Goal: Task Accomplishment & Management: Manage account settings

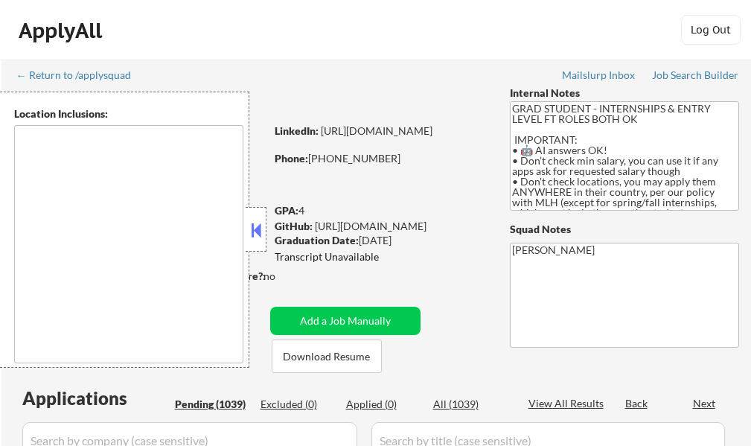
type textarea "country:[GEOGRAPHIC_DATA]"
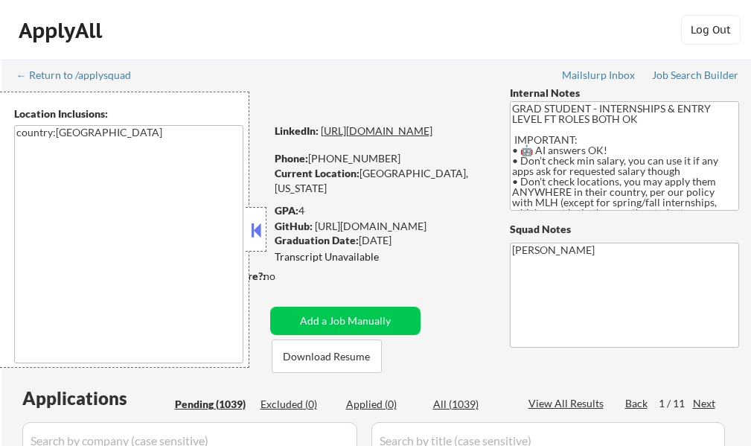
click at [394, 137] on link "[URL][DOMAIN_NAME]" at bounding box center [377, 130] width 112 height 13
select select ""pending""
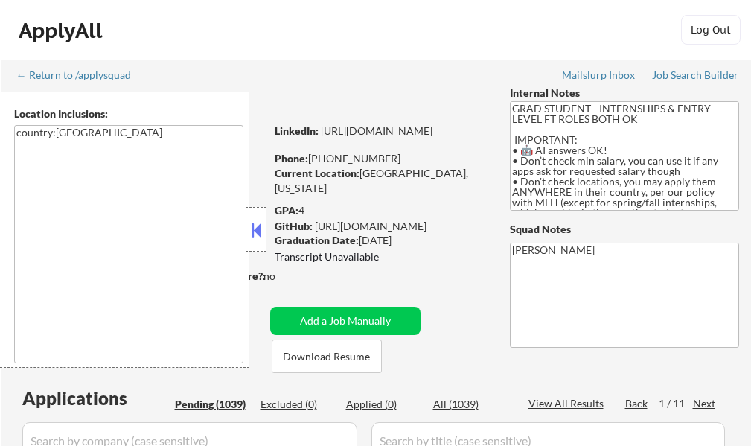
select select ""pending""
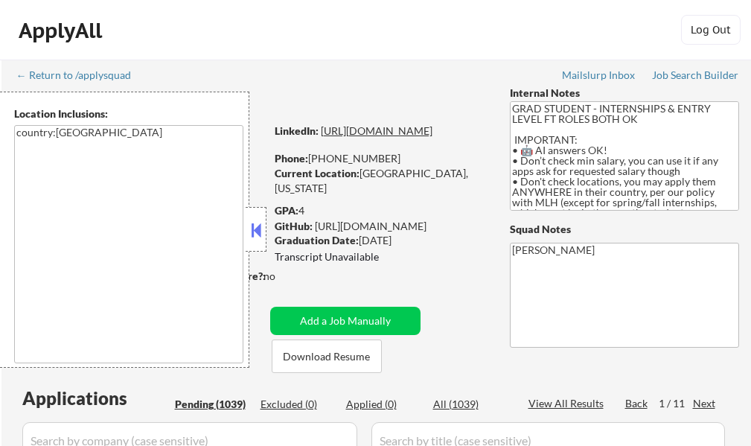
select select ""pending""
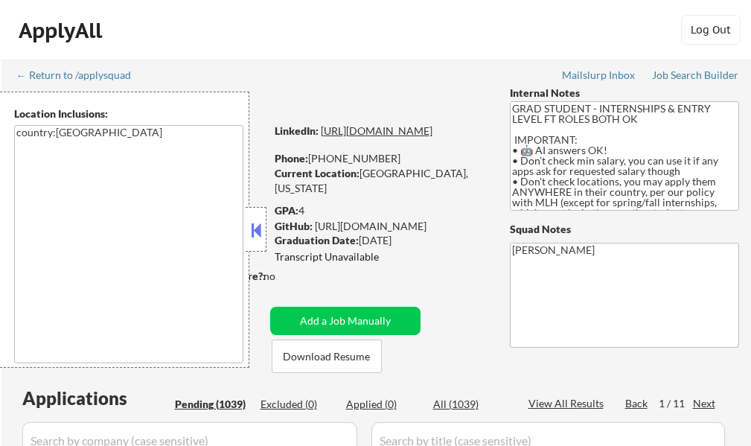
select select ""pending""
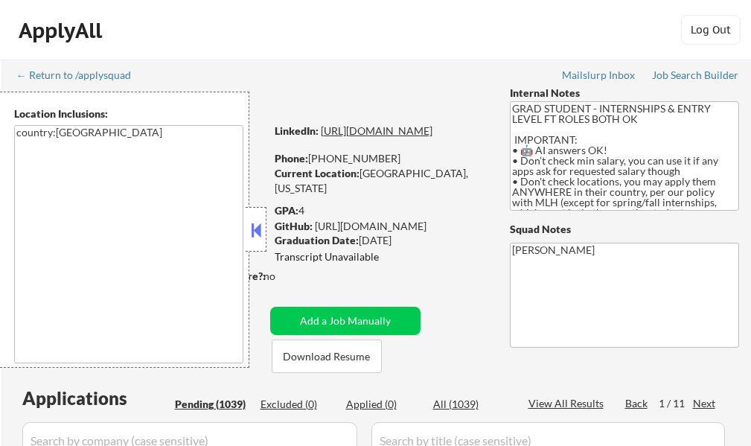
select select ""pending""
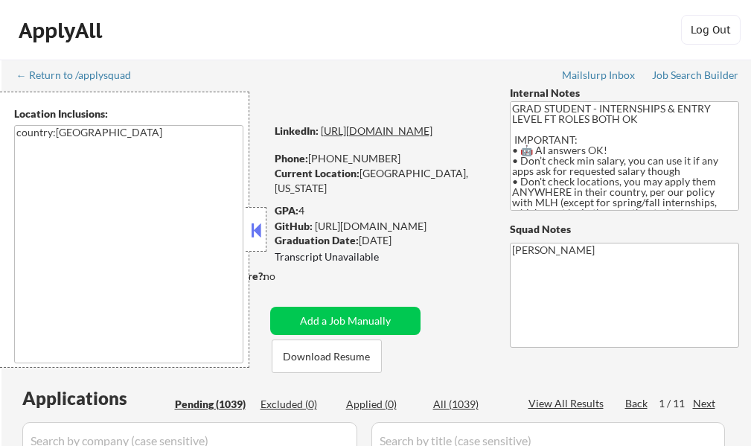
select select ""pending""
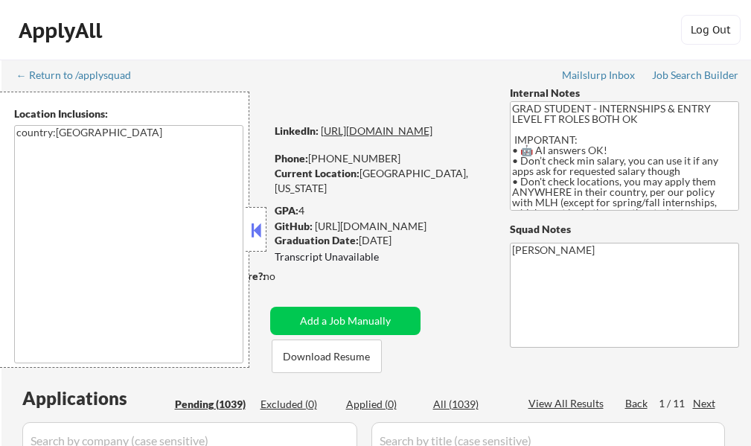
select select ""pending""
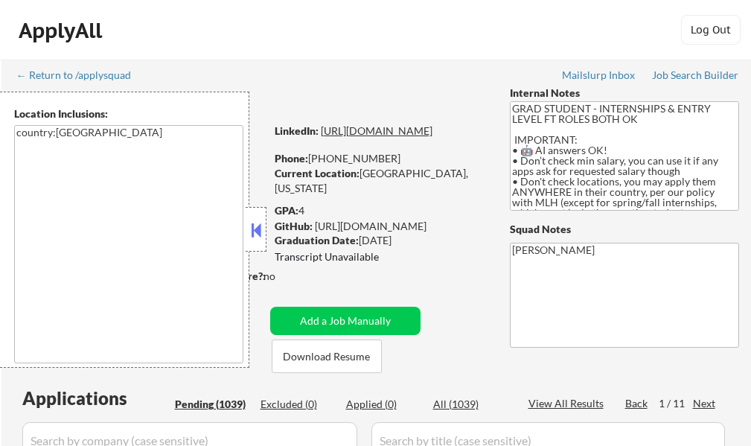
select select ""pending""
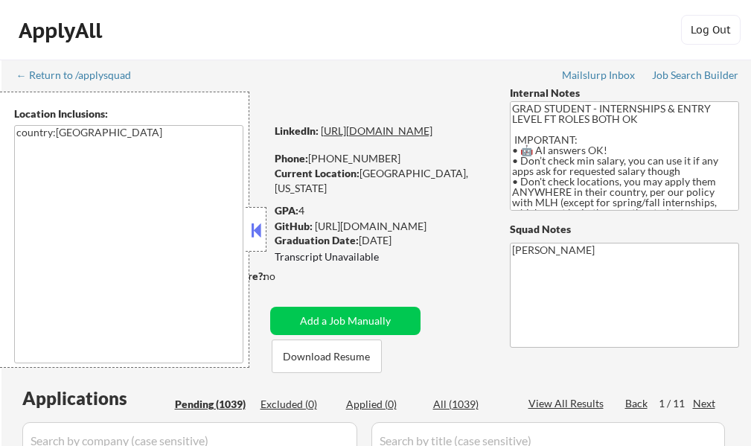
select select ""pending""
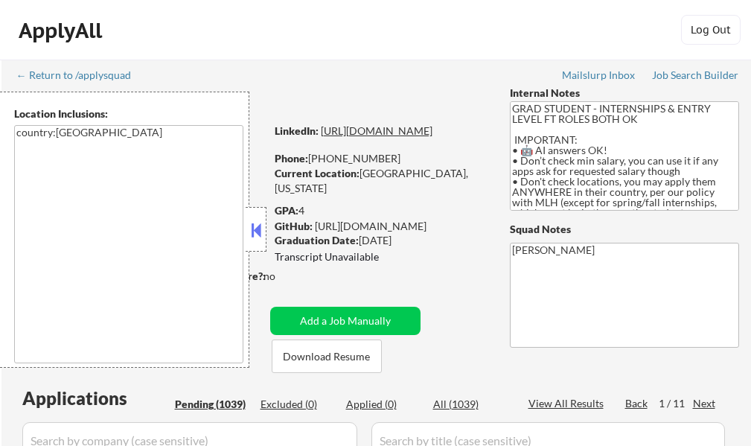
select select ""pending""
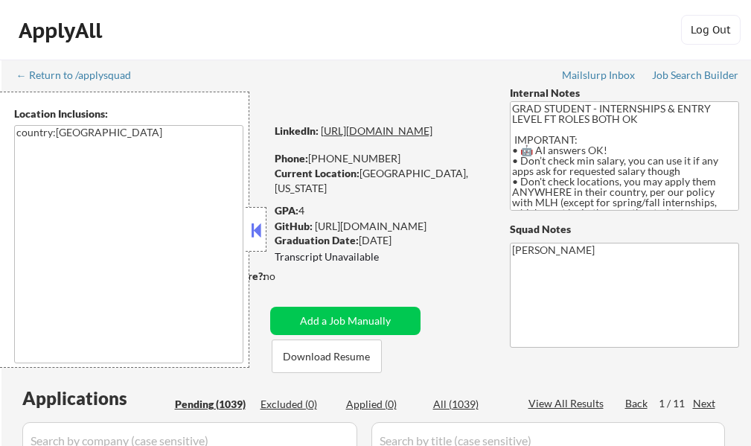
select select ""pending""
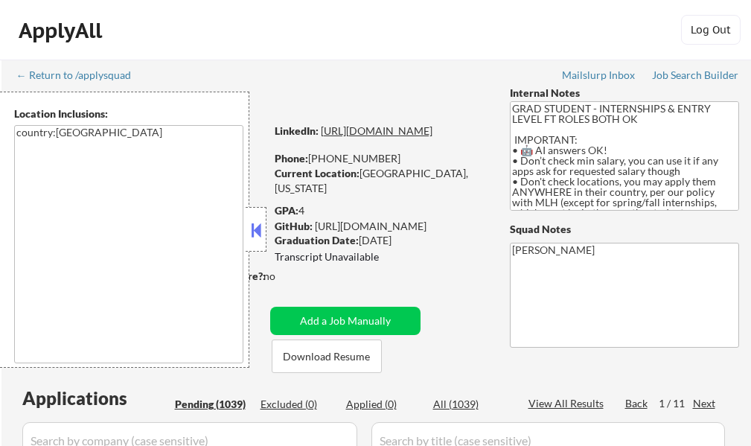
select select ""pending""
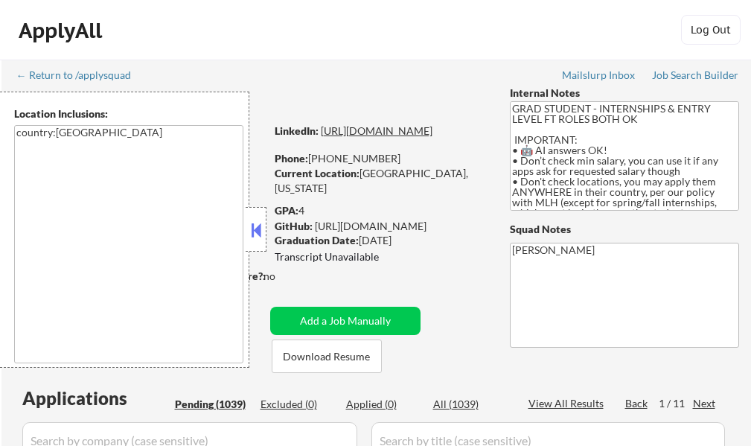
select select ""pending""
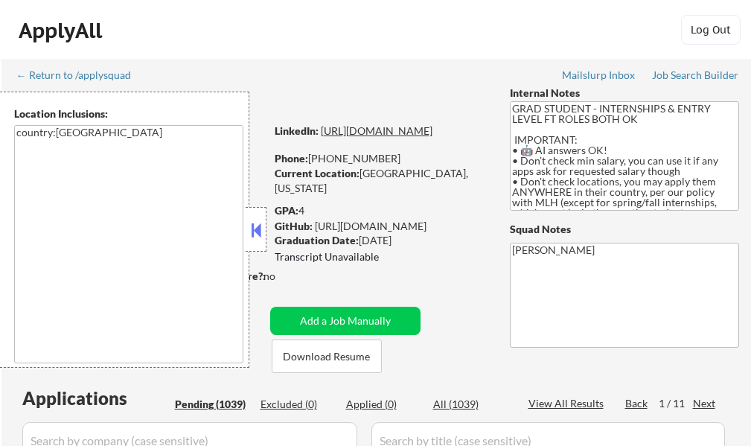
select select ""pending""
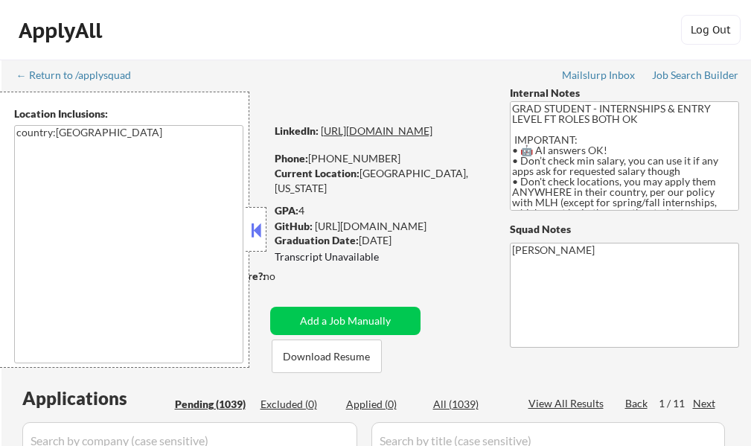
select select ""pending""
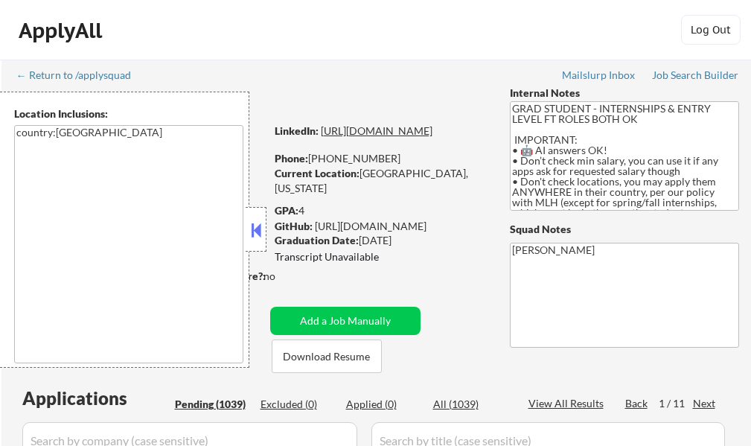
select select ""pending""
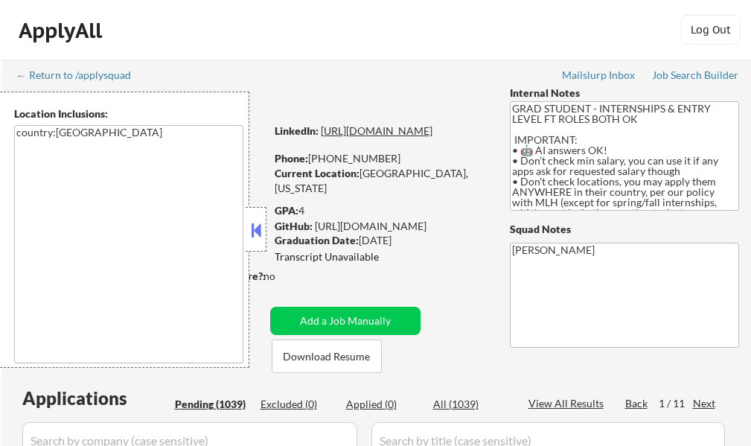
select select ""pending""
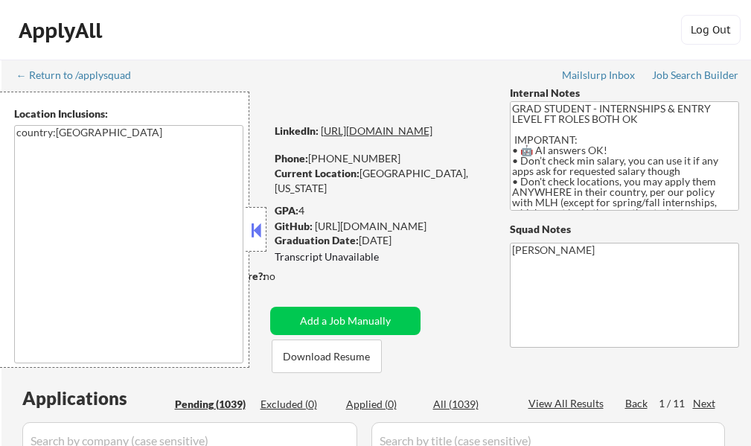
select select ""pending""
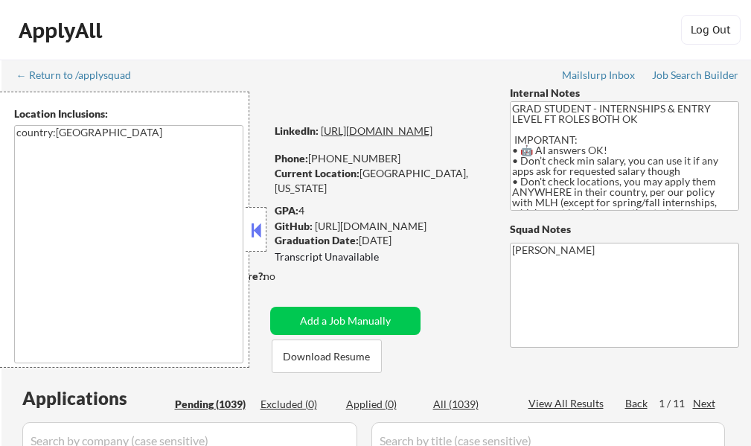
select select ""pending""
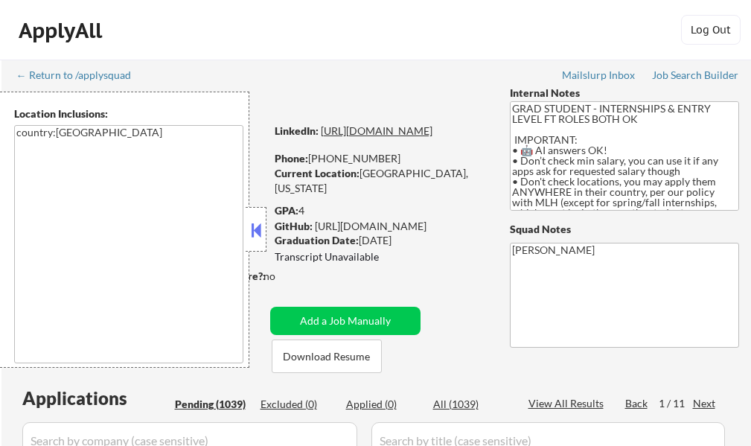
select select ""pending""
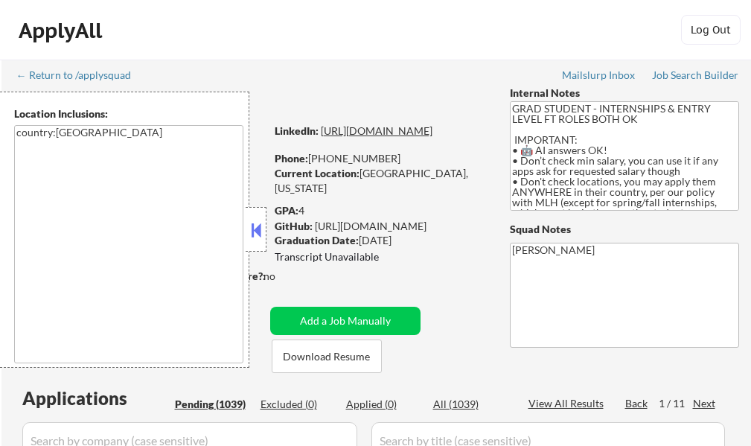
select select ""pending""
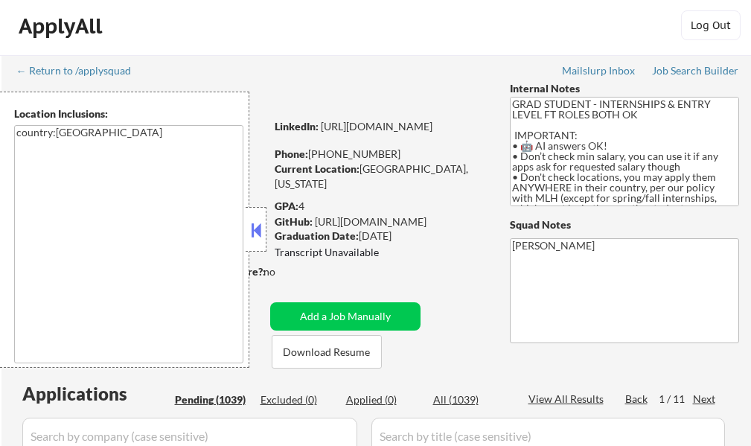
scroll to position [149, 0]
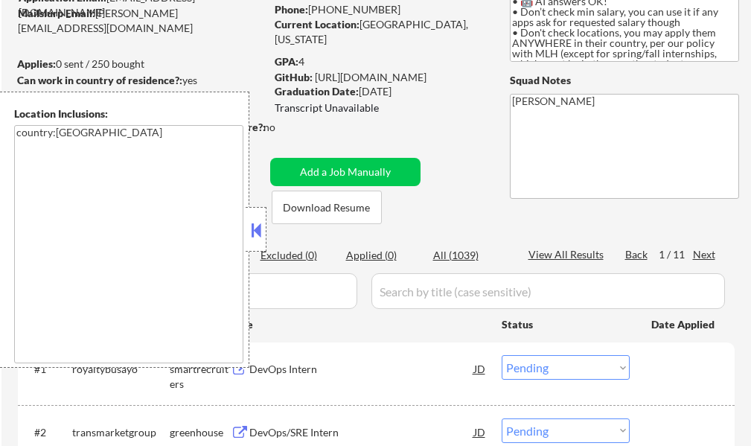
click at [250, 240] on button at bounding box center [256, 230] width 16 height 22
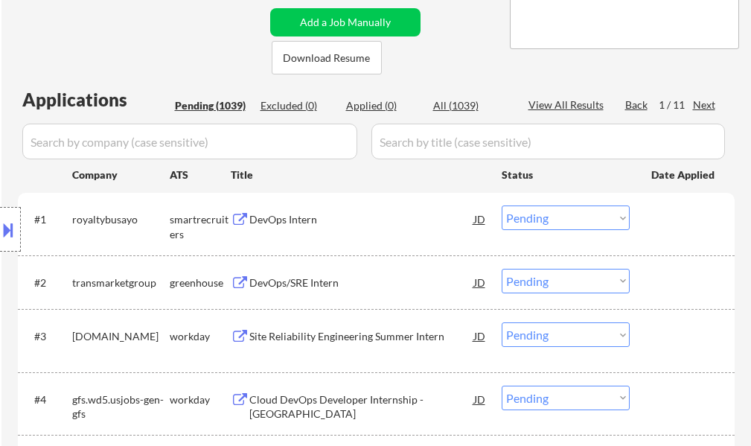
scroll to position [298, 0]
click at [273, 214] on div "DevOps Intern" at bounding box center [361, 220] width 225 height 15
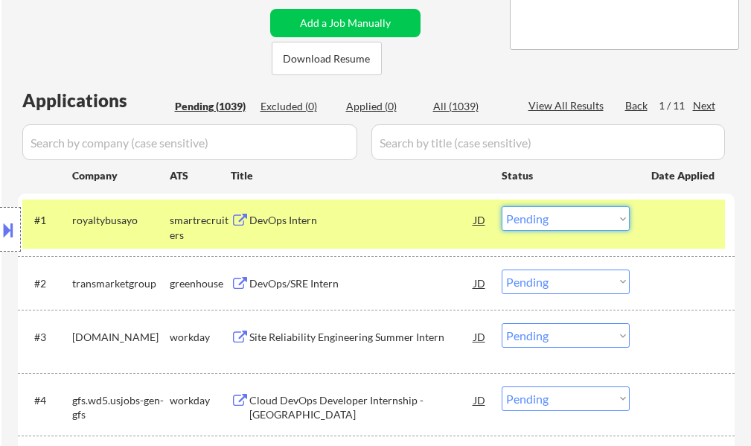
click at [583, 220] on select "Choose an option... Pending Applied Excluded (Questions) Excluded (Expired) Exc…" at bounding box center [566, 218] width 128 height 25
click at [502, 206] on select "Choose an option... Pending Applied Excluded (Questions) Excluded (Expired) Exc…" at bounding box center [566, 218] width 128 height 25
click at [681, 214] on div at bounding box center [683, 219] width 65 height 27
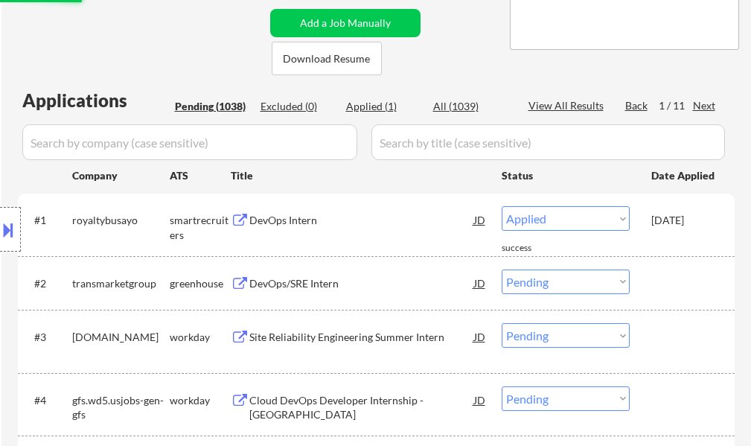
select select ""pending""
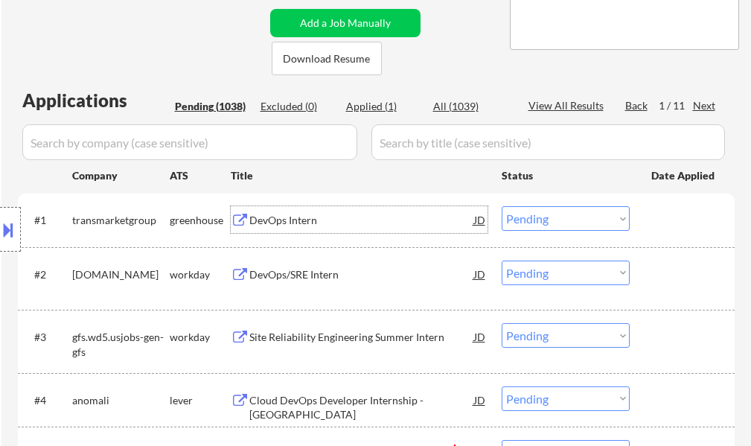
click at [306, 215] on div "DevOps Intern" at bounding box center [361, 220] width 225 height 15
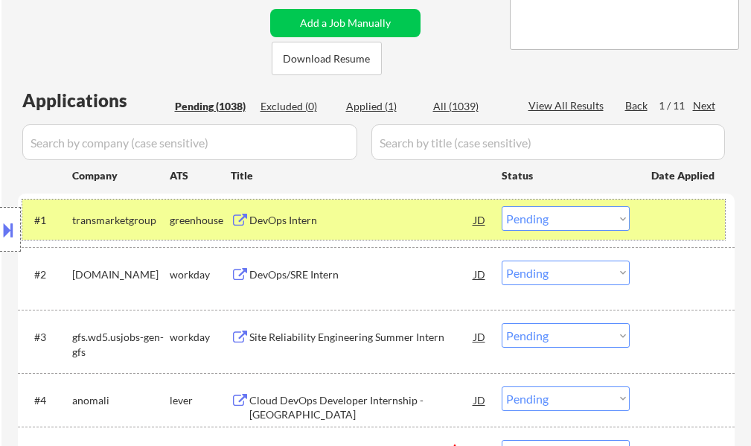
click at [670, 225] on div at bounding box center [683, 219] width 65 height 27
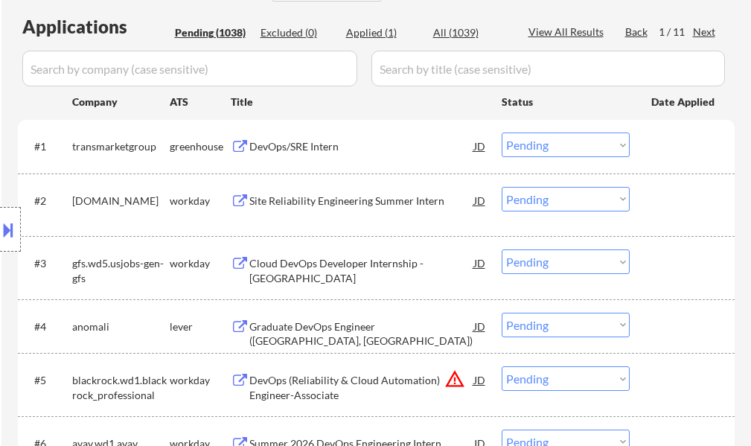
scroll to position [372, 0]
click at [345, 323] on div "Graduate DevOps Engineer ([GEOGRAPHIC_DATA], [GEOGRAPHIC_DATA])" at bounding box center [361, 332] width 225 height 29
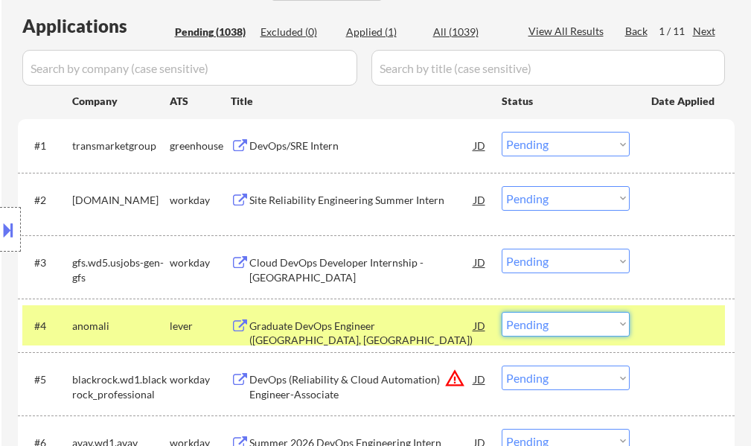
click at [530, 332] on select "Choose an option... Pending Applied Excluded (Questions) Excluded (Expired) Exc…" at bounding box center [566, 324] width 128 height 25
click at [502, 312] on select "Choose an option... Pending Applied Excluded (Questions) Excluded (Expired) Exc…" at bounding box center [566, 324] width 128 height 25
click at [667, 330] on div at bounding box center [683, 325] width 65 height 27
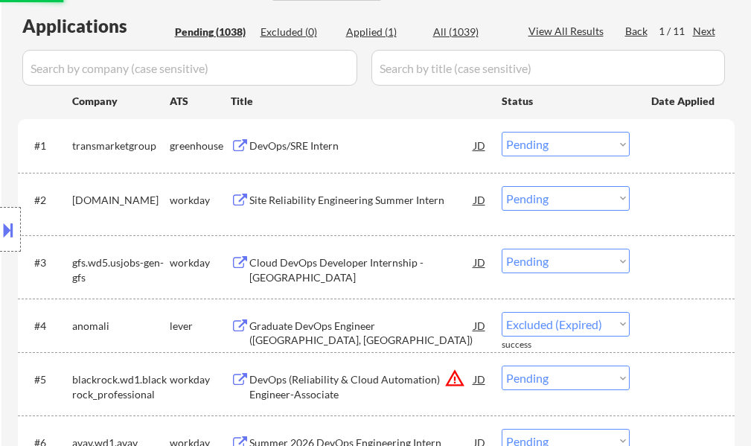
select select ""pending""
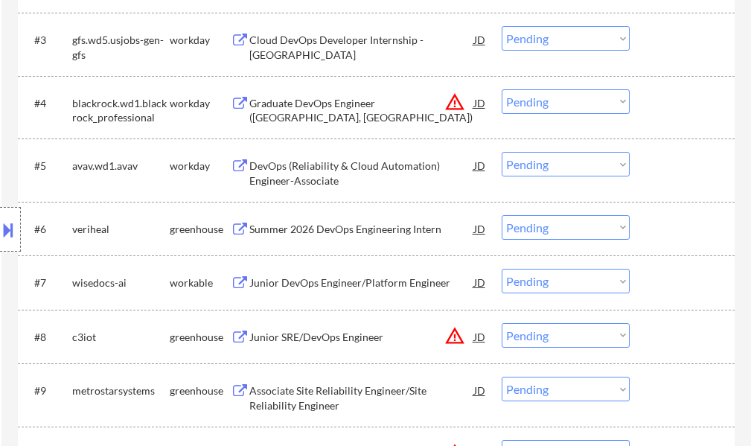
scroll to position [595, 0]
click at [354, 228] on div "Summer 2026 DevOps Engineering Intern" at bounding box center [361, 228] width 225 height 15
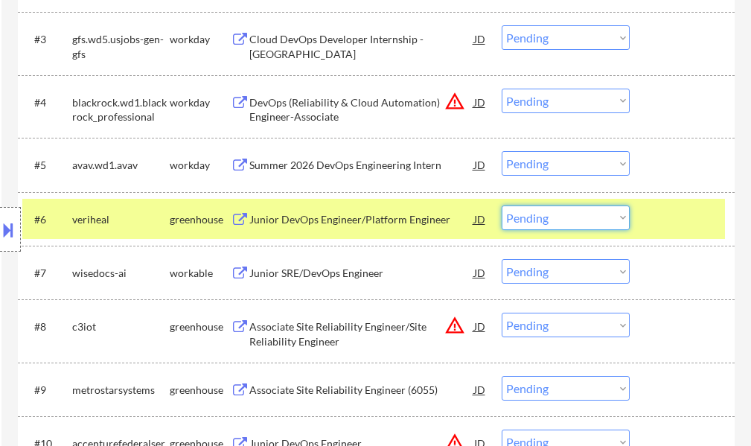
click at [534, 220] on select "Choose an option... Pending Applied Excluded (Questions) Excluded (Expired) Exc…" at bounding box center [566, 217] width 128 height 25
click at [502, 205] on select "Choose an option... Pending Applied Excluded (Questions) Excluded (Expired) Exc…" at bounding box center [566, 217] width 128 height 25
click at [679, 218] on div at bounding box center [683, 218] width 65 height 27
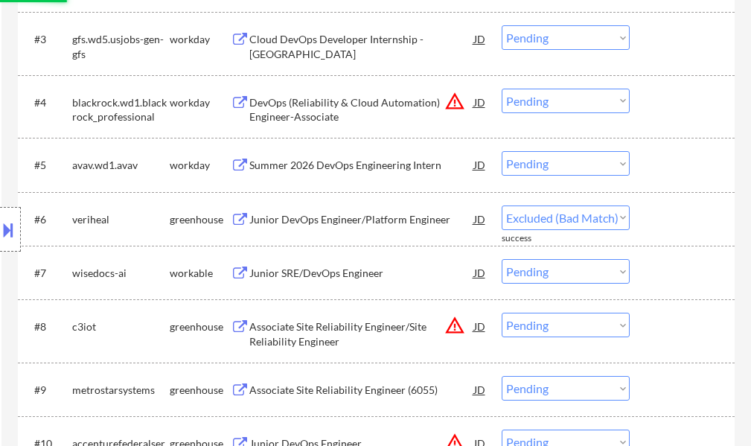
select select ""pending""
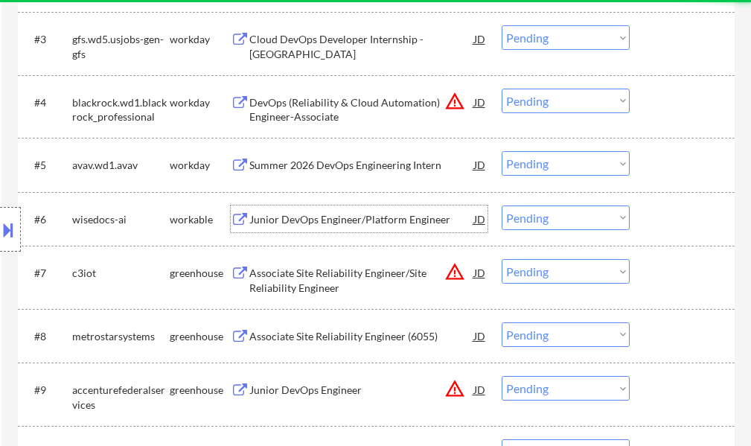
click at [318, 218] on div "Junior DevOps Engineer/Platform Engineer" at bounding box center [361, 219] width 225 height 15
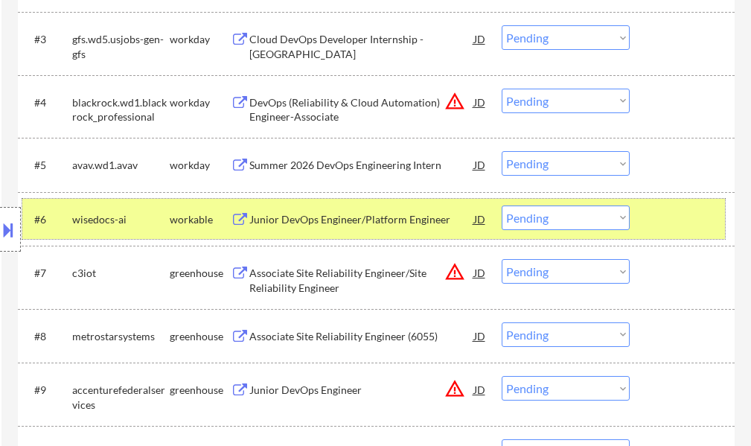
click at [668, 218] on div at bounding box center [683, 218] width 65 height 27
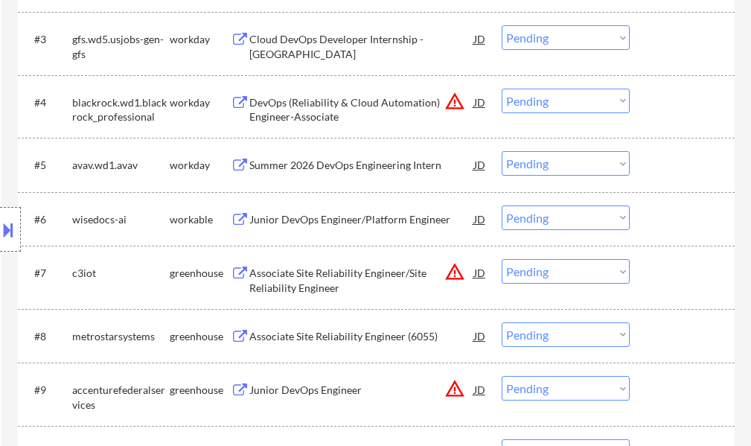
click at [301, 327] on div "Associate Site Reliability Engineer (6055)" at bounding box center [361, 335] width 225 height 27
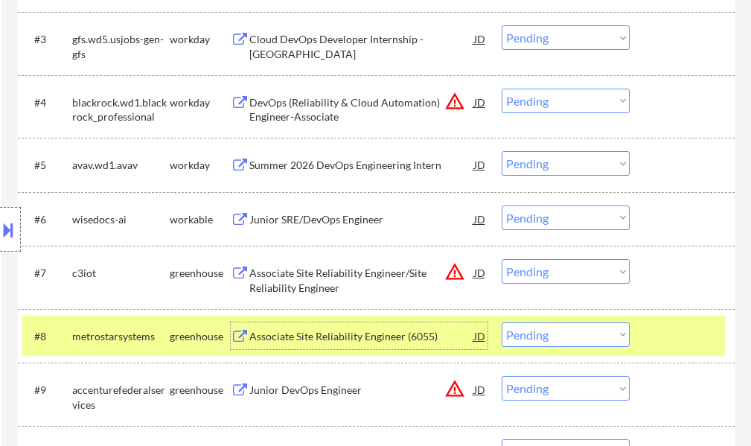
click at [656, 338] on div at bounding box center [683, 335] width 65 height 27
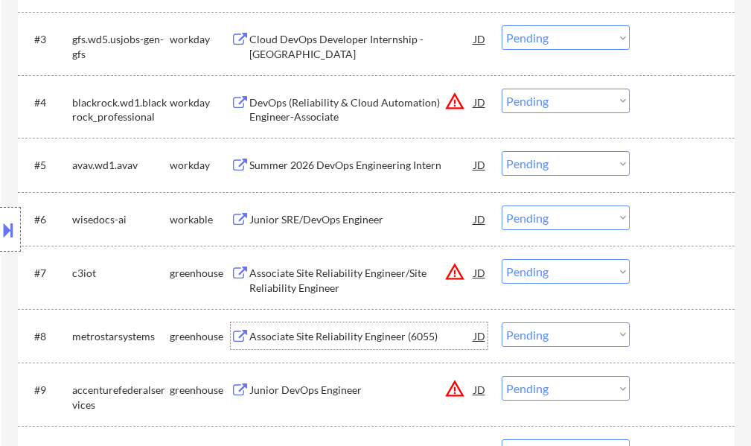
click at [409, 336] on div "Associate Site Reliability Engineer (6055)" at bounding box center [361, 336] width 225 height 15
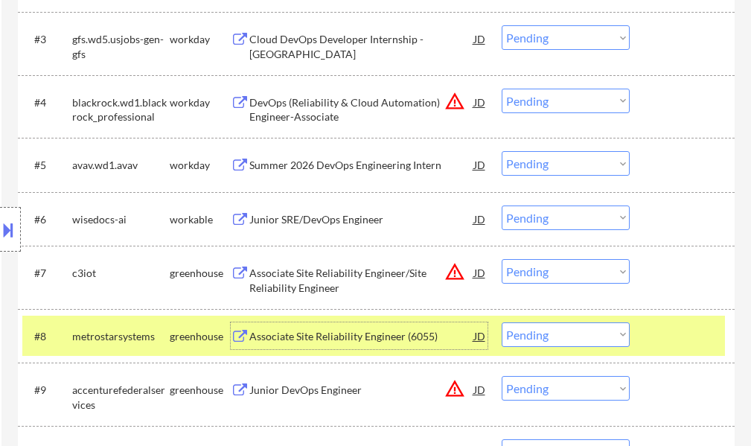
click at [657, 336] on div at bounding box center [683, 335] width 65 height 27
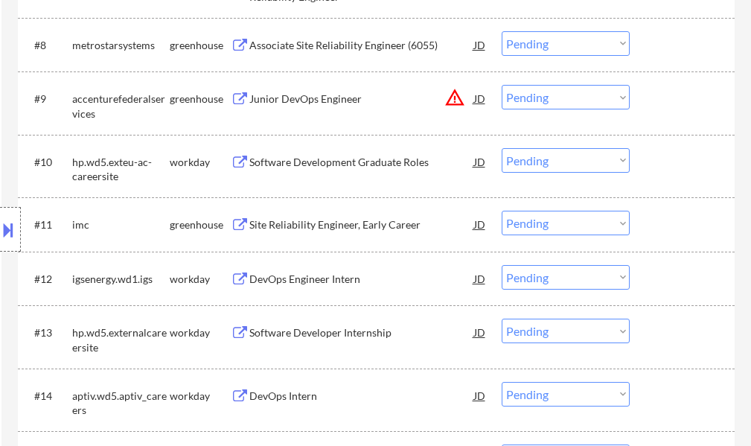
scroll to position [893, 0]
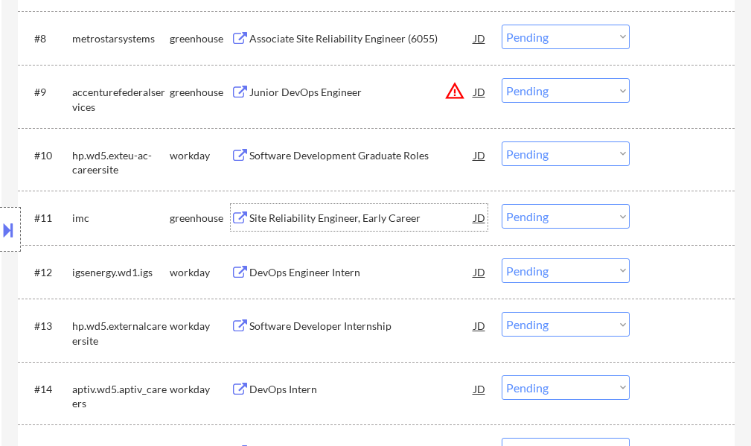
click at [331, 214] on div "Site Reliability Engineer, Early Career" at bounding box center [361, 218] width 225 height 15
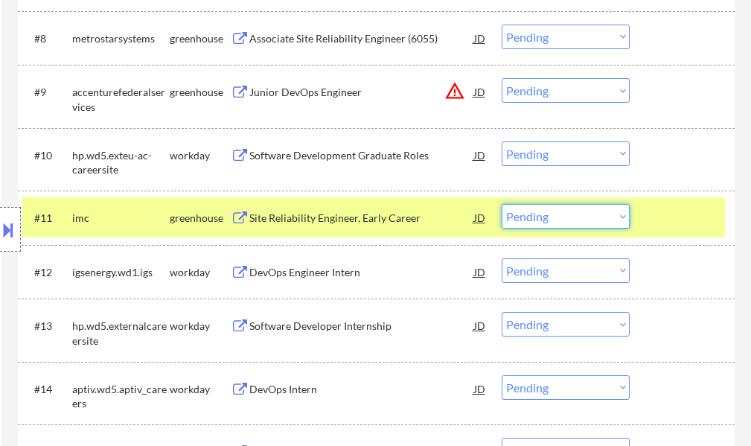
click at [579, 213] on select "Choose an option... Pending Applied Excluded (Questions) Excluded (Expired) Exc…" at bounding box center [566, 216] width 128 height 25
click at [502, 204] on select "Choose an option... Pending Applied Excluded (Questions) Excluded (Expired) Exc…" at bounding box center [566, 216] width 128 height 25
click at [686, 223] on div at bounding box center [683, 217] width 65 height 27
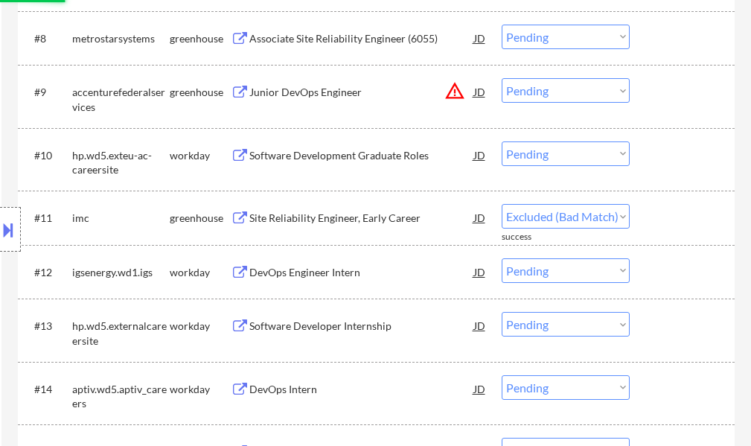
select select ""pending""
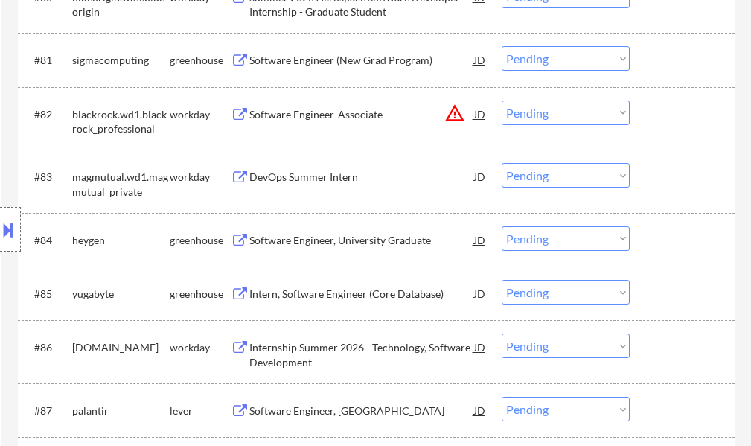
scroll to position [5160, 0]
click at [336, 63] on div "Software Engineer (New Grad Program)" at bounding box center [361, 59] width 225 height 15
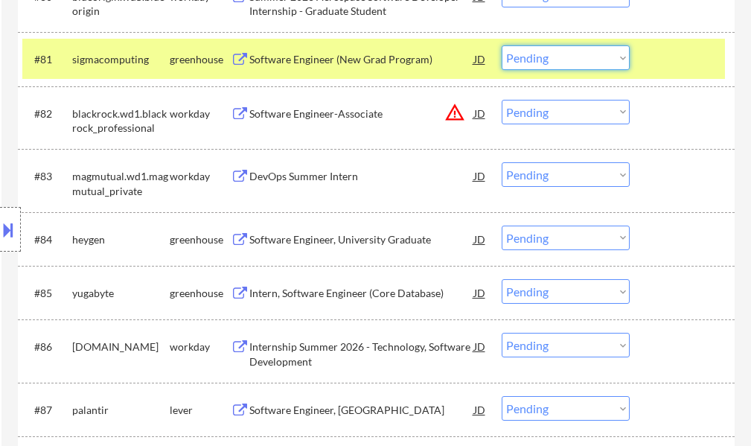
click at [543, 63] on select "Choose an option... Pending Applied Excluded (Questions) Excluded (Expired) Exc…" at bounding box center [566, 57] width 128 height 25
click at [502, 45] on select "Choose an option... Pending Applied Excluded (Questions) Excluded (Expired) Exc…" at bounding box center [566, 57] width 128 height 25
click at [668, 57] on div at bounding box center [683, 58] width 65 height 27
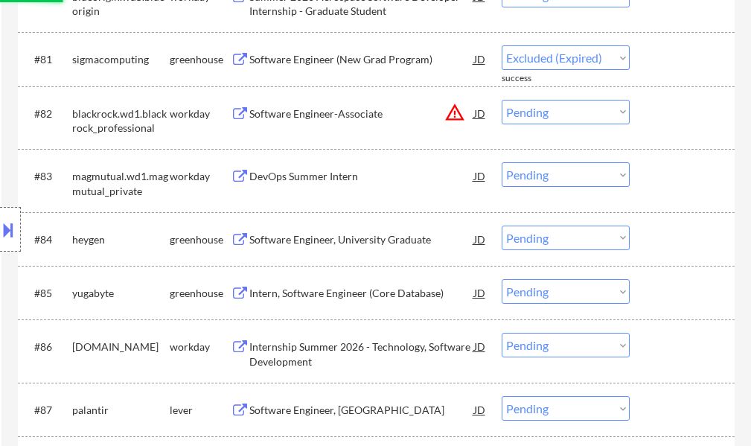
select select ""pending""
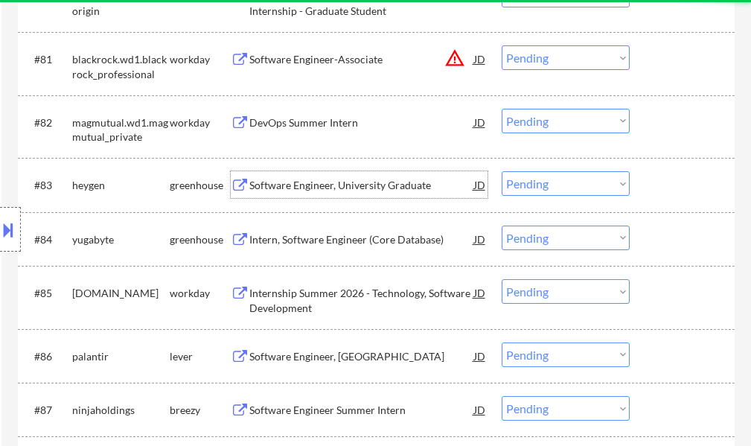
click at [342, 182] on div "Software Engineer, University Graduate" at bounding box center [361, 185] width 225 height 15
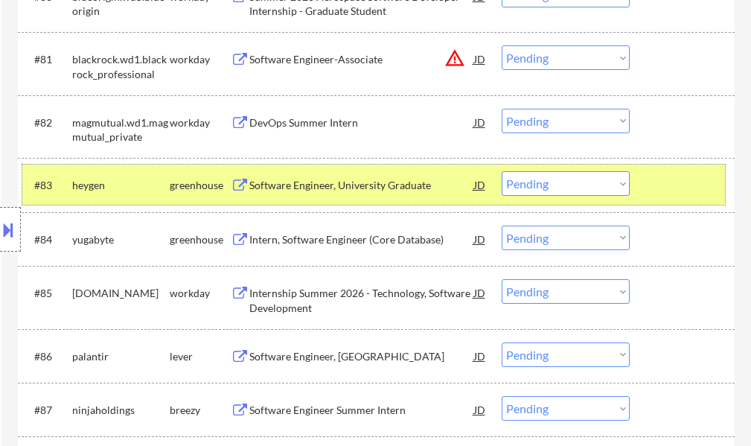
click at [657, 174] on div at bounding box center [683, 184] width 65 height 27
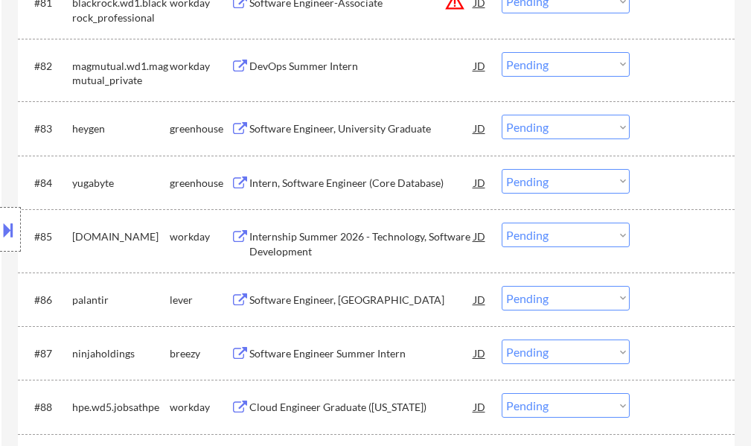
scroll to position [5309, 0]
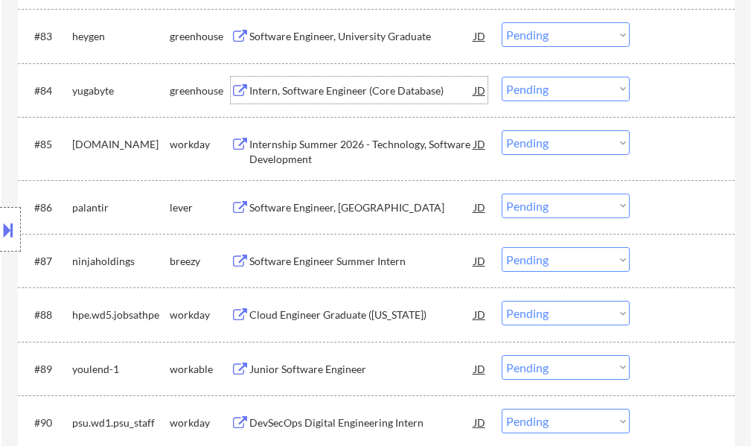
click at [301, 100] on div "Intern, Software Engineer (Core Database)" at bounding box center [361, 90] width 225 height 27
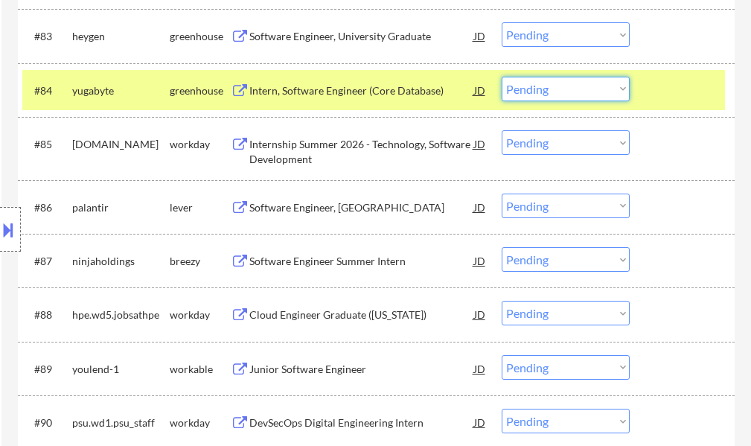
click at [536, 85] on select "Choose an option... Pending Applied Excluded (Questions) Excluded (Expired) Exc…" at bounding box center [566, 89] width 128 height 25
click at [502, 77] on select "Choose an option... Pending Applied Excluded (Questions) Excluded (Expired) Exc…" at bounding box center [566, 89] width 128 height 25
click at [695, 93] on div at bounding box center [683, 90] width 65 height 27
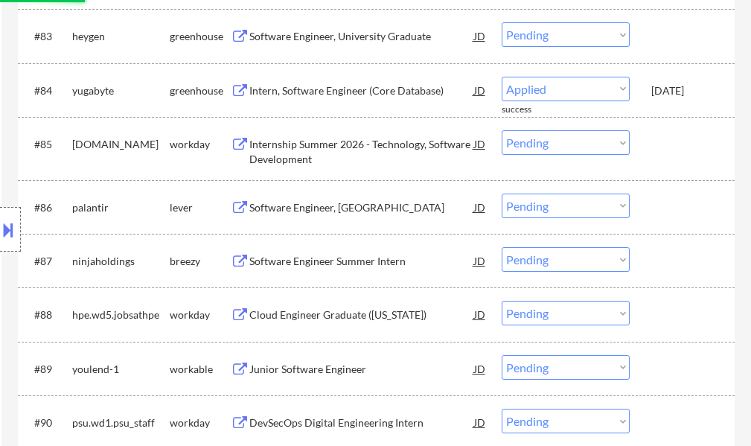
select select ""pending""
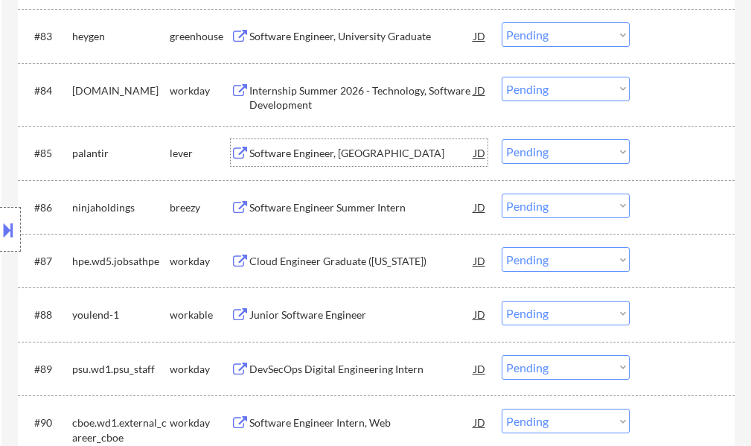
click at [307, 155] on div "Software Engineer, [GEOGRAPHIC_DATA]" at bounding box center [361, 153] width 225 height 15
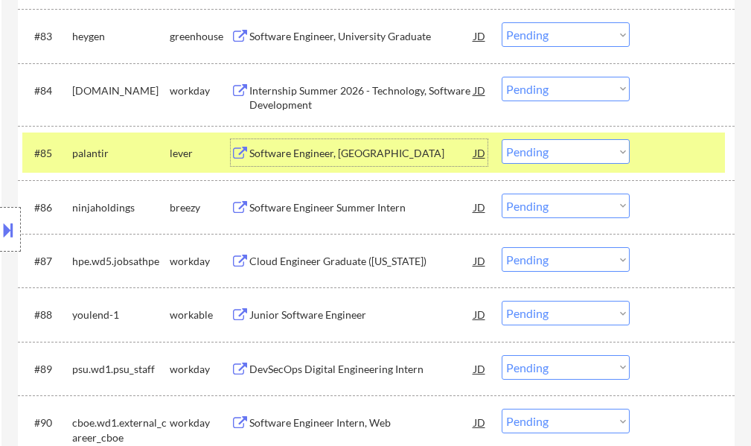
click at [680, 154] on div at bounding box center [683, 152] width 65 height 27
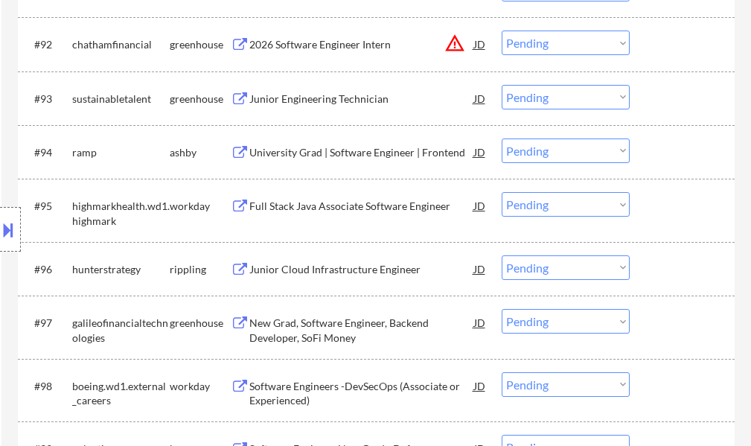
scroll to position [5830, 0]
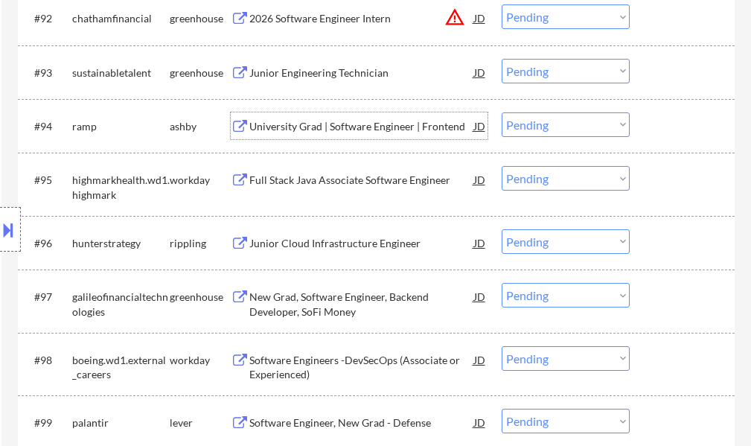
click at [357, 129] on div "University Grad | Software Engineer | Frontend" at bounding box center [361, 126] width 225 height 15
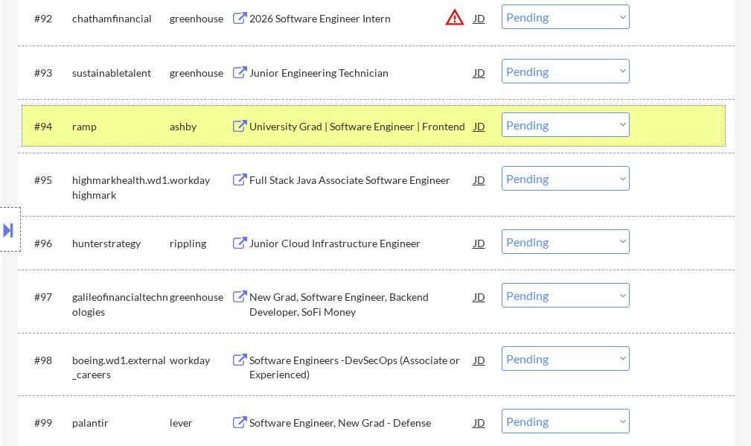
click at [678, 126] on div at bounding box center [683, 125] width 65 height 27
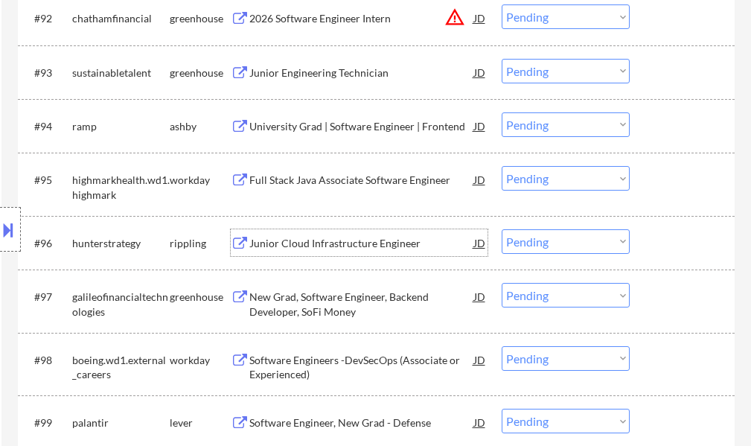
click at [339, 242] on div "Junior Cloud Infrastructure Engineer" at bounding box center [361, 243] width 225 height 15
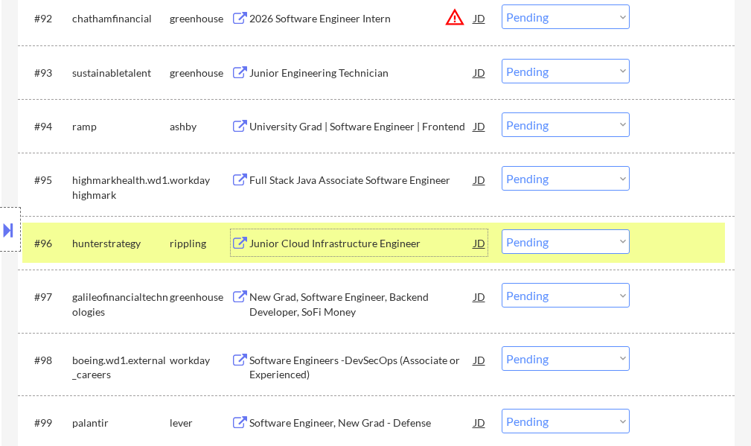
click at [658, 243] on div at bounding box center [683, 242] width 65 height 27
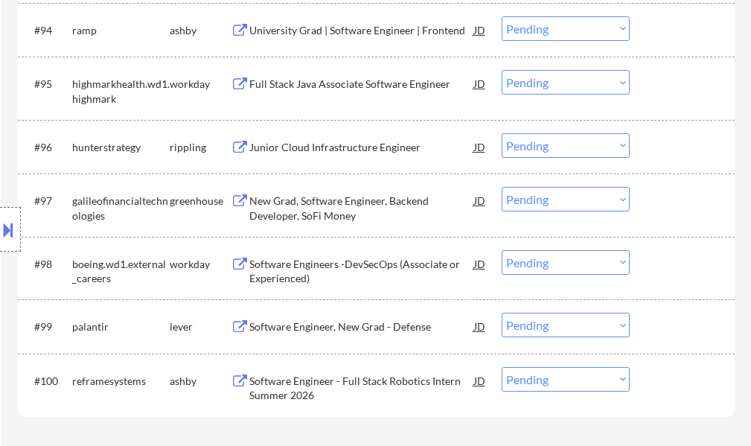
scroll to position [6053, 0]
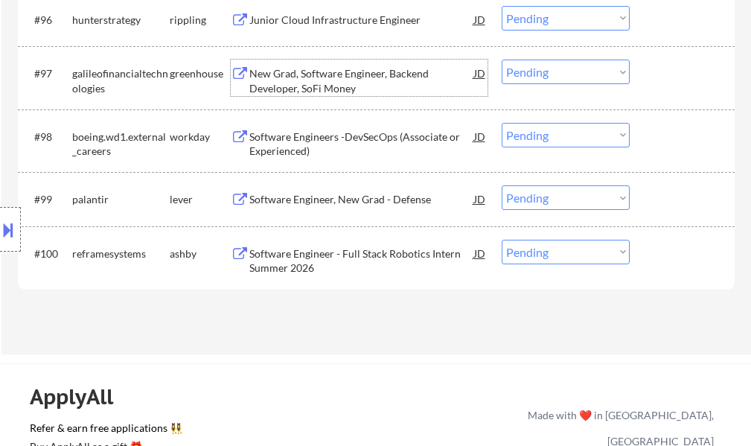
click at [315, 80] on div "New Grad, Software Engineer, Backend Developer, SoFi Money" at bounding box center [361, 80] width 225 height 29
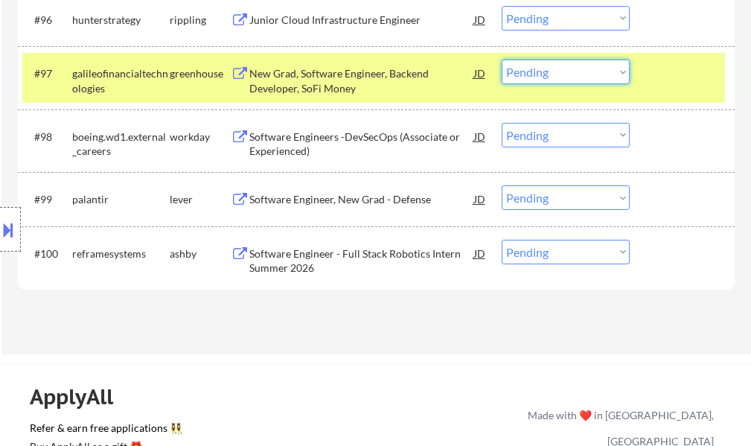
click at [535, 74] on select "Choose an option... Pending Applied Excluded (Questions) Excluded (Expired) Exc…" at bounding box center [566, 72] width 128 height 25
click at [502, 60] on select "Choose an option... Pending Applied Excluded (Questions) Excluded (Expired) Exc…" at bounding box center [566, 72] width 128 height 25
click at [674, 73] on div at bounding box center [683, 73] width 65 height 27
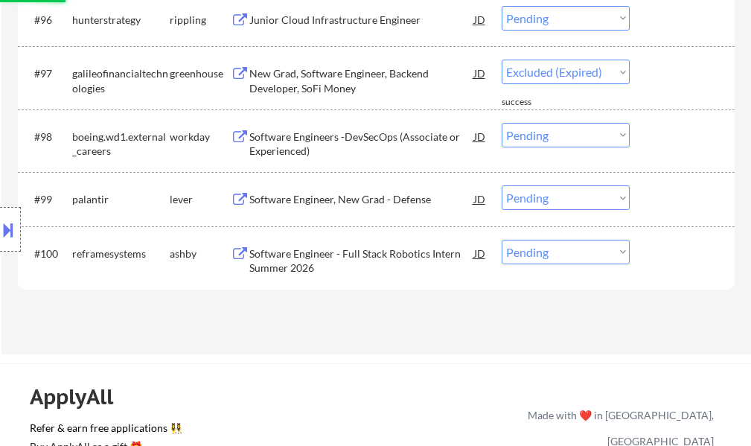
select select ""pending""
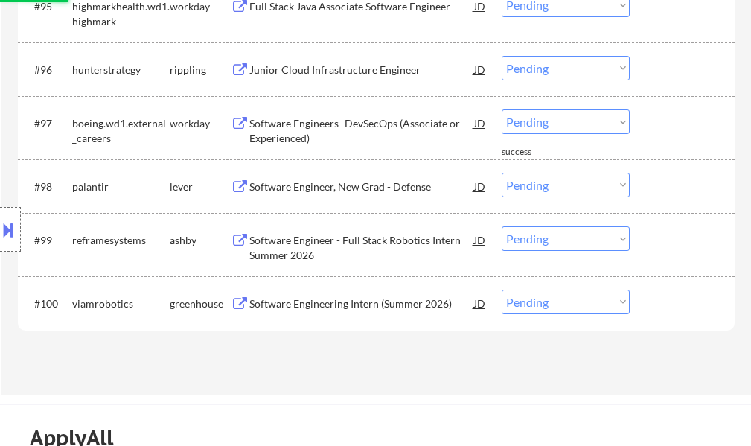
scroll to position [5978, 0]
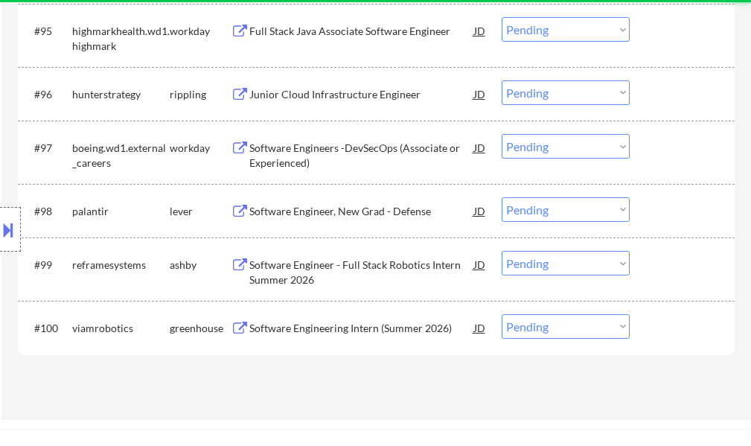
click at [331, 87] on div "Junior Cloud Infrastructure Engineer" at bounding box center [361, 94] width 225 height 15
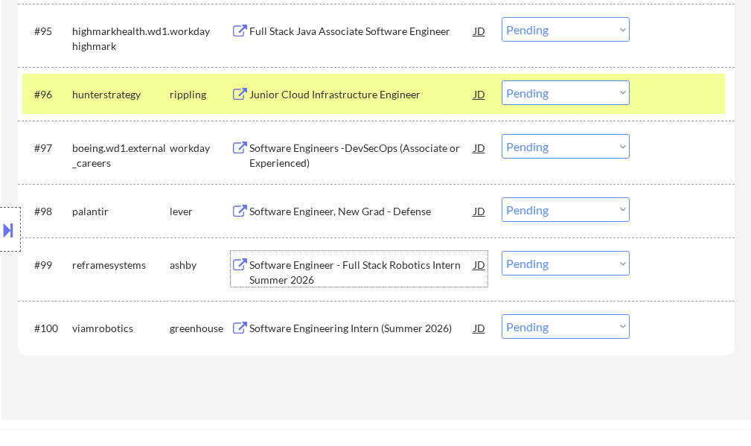
click at [306, 269] on div "Software Engineer - Full Stack Robotics Intern Summer 2026" at bounding box center [361, 271] width 225 height 29
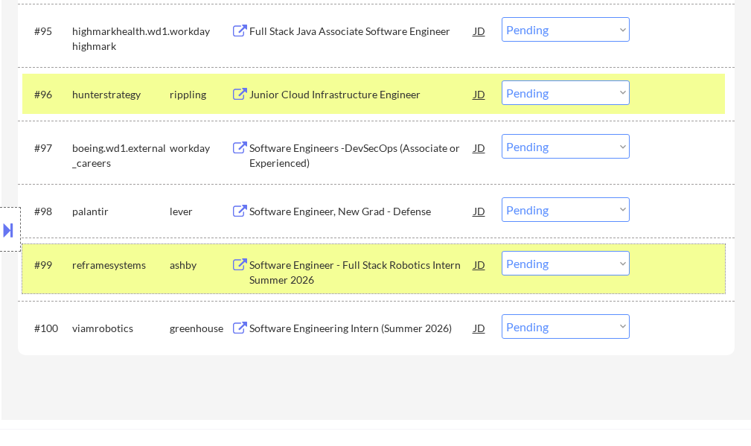
click at [682, 268] on div at bounding box center [683, 264] width 65 height 27
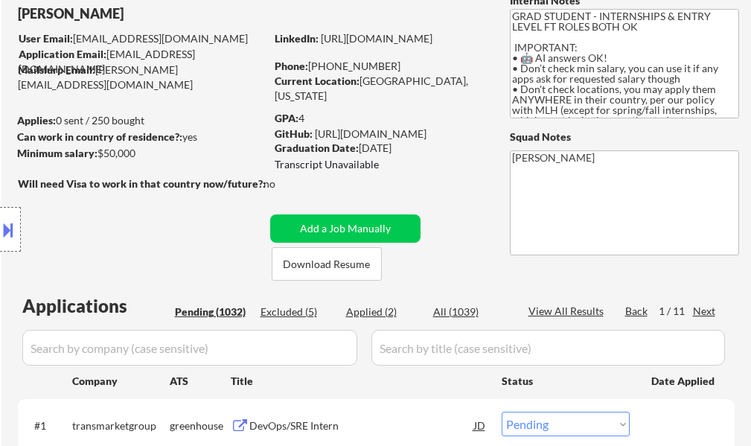
scroll to position [223, 0]
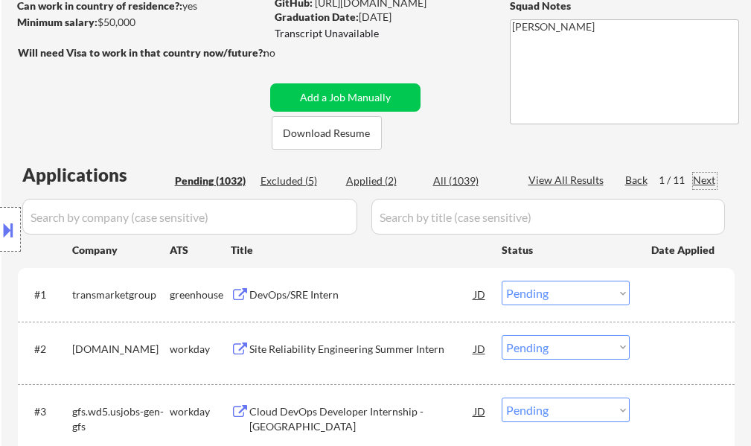
click at [701, 182] on div "Next" at bounding box center [705, 180] width 24 height 15
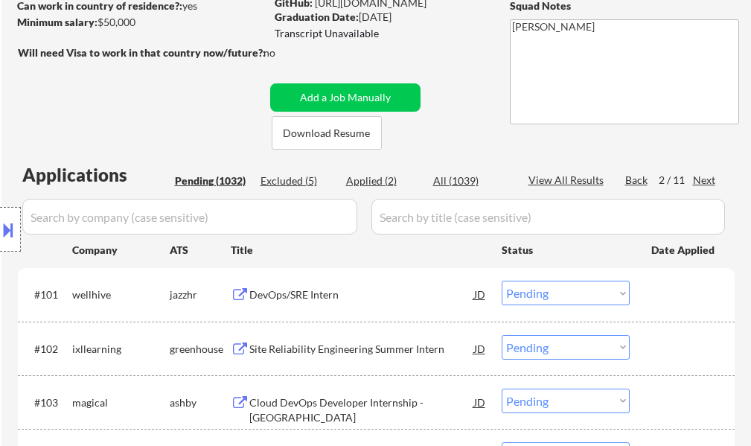
scroll to position [298, 0]
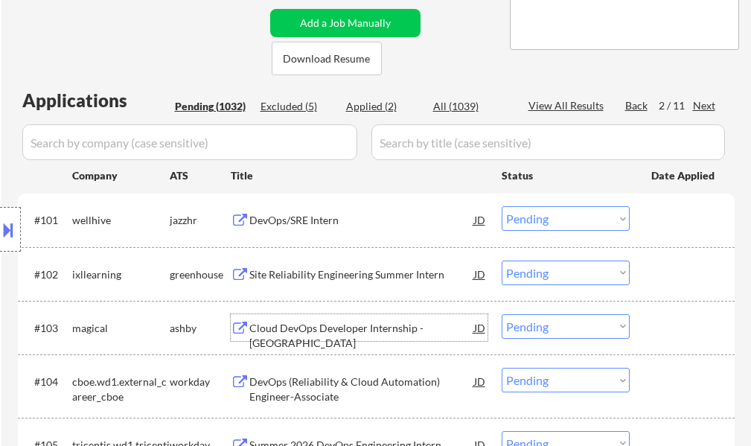
click at [324, 323] on div "Cloud DevOps Developer Internship - [GEOGRAPHIC_DATA]" at bounding box center [361, 335] width 225 height 29
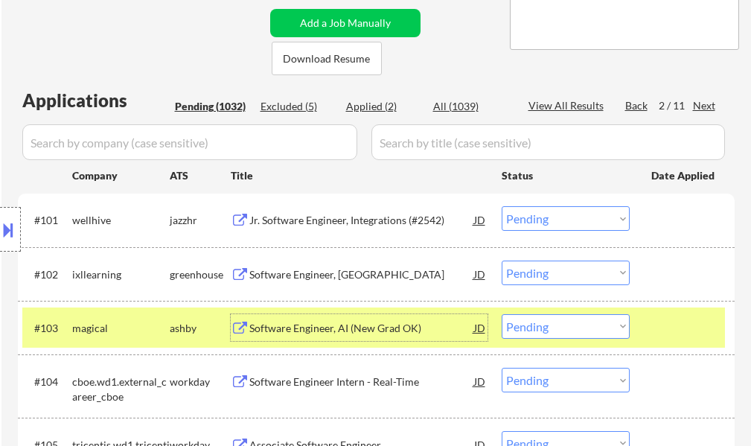
click at [691, 320] on div at bounding box center [683, 327] width 65 height 27
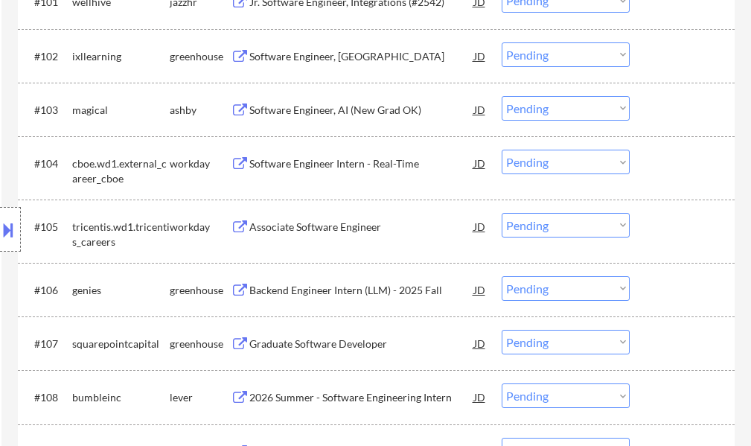
scroll to position [521, 0]
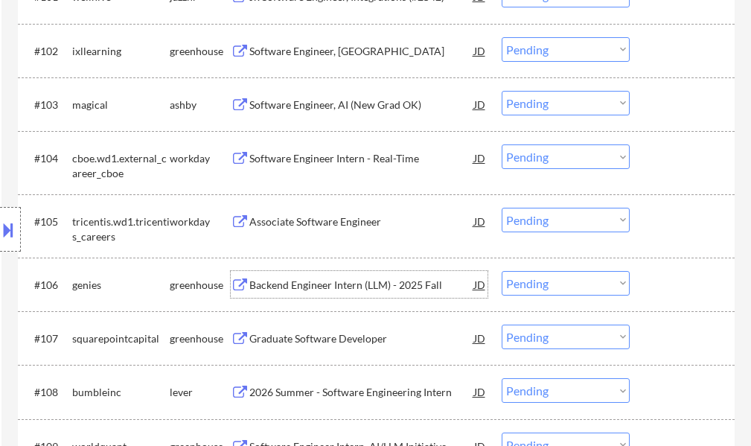
click at [356, 289] on div "Backend Engineer Intern (LLM) - 2025 Fall" at bounding box center [361, 285] width 225 height 15
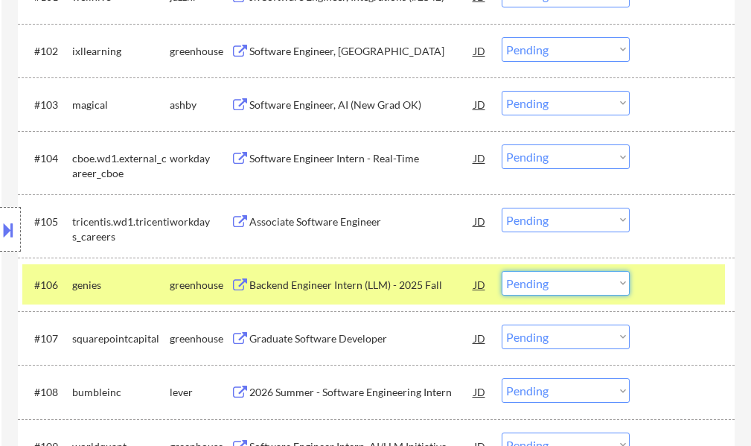
click at [612, 277] on select "Choose an option... Pending Applied Excluded (Questions) Excluded (Expired) Exc…" at bounding box center [566, 283] width 128 height 25
click at [502, 271] on select "Choose an option... Pending Applied Excluded (Questions) Excluded (Expired) Exc…" at bounding box center [566, 283] width 128 height 25
click at [693, 290] on div at bounding box center [683, 284] width 65 height 27
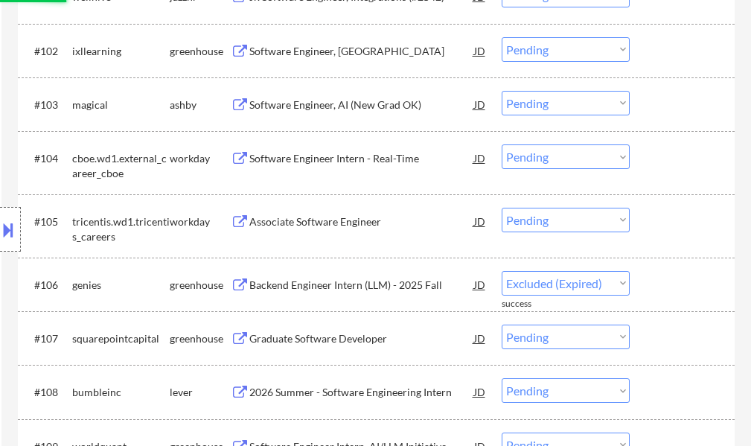
select select ""pending""
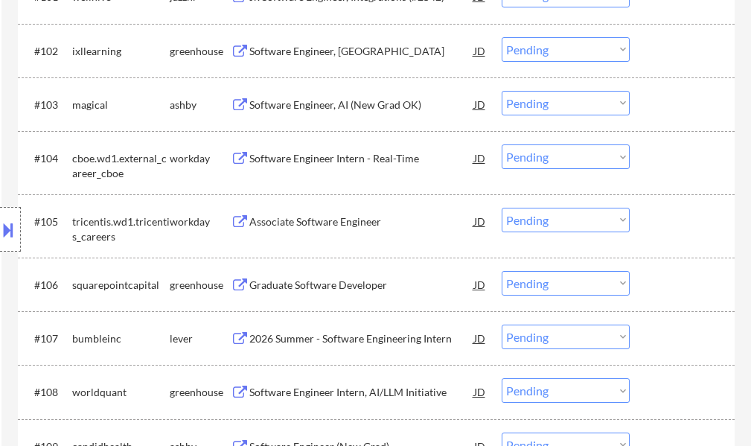
click at [357, 291] on div "Graduate Software Developer" at bounding box center [361, 285] width 225 height 15
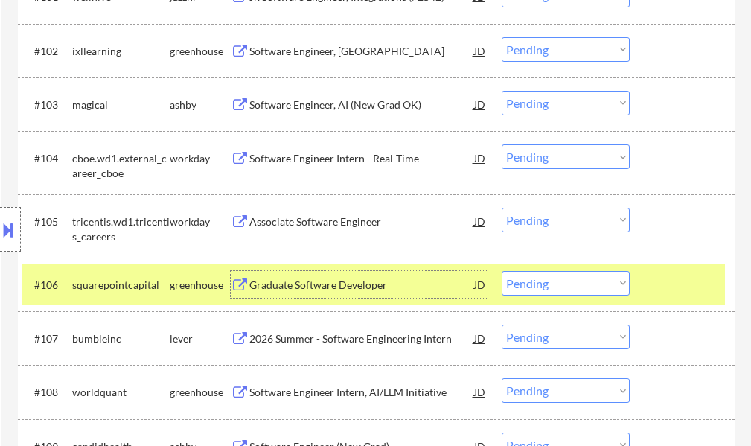
click at [657, 275] on div at bounding box center [683, 284] width 65 height 27
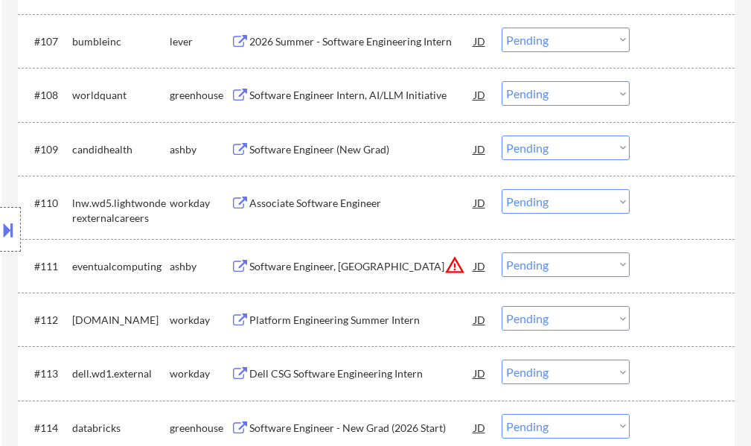
scroll to position [819, 0]
click at [335, 156] on div "Software Engineer (New Grad)" at bounding box center [361, 148] width 225 height 27
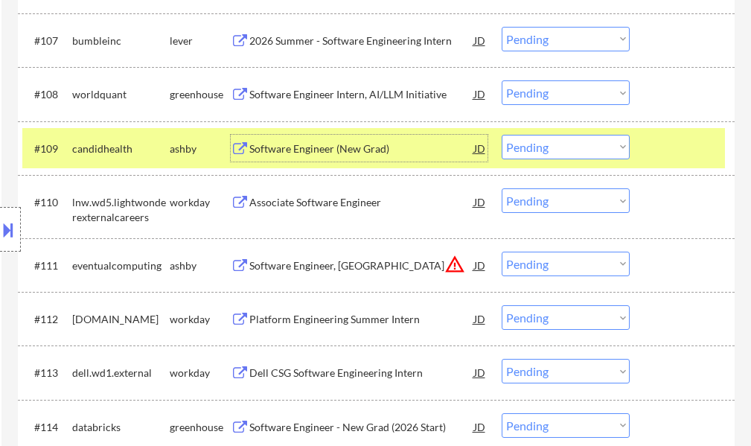
click at [705, 152] on div at bounding box center [683, 148] width 65 height 27
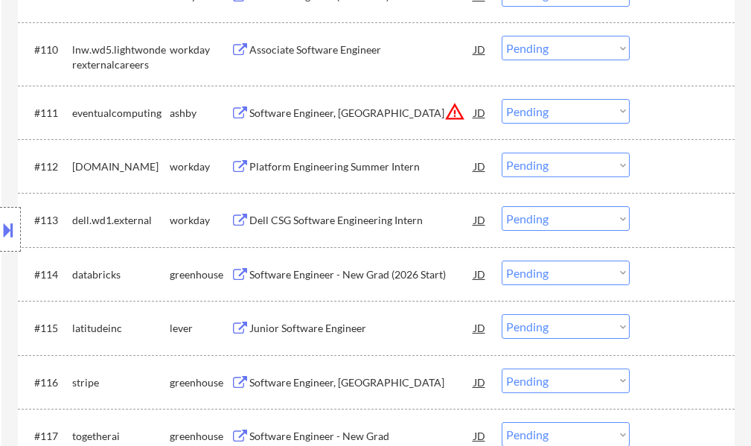
scroll to position [1042, 0]
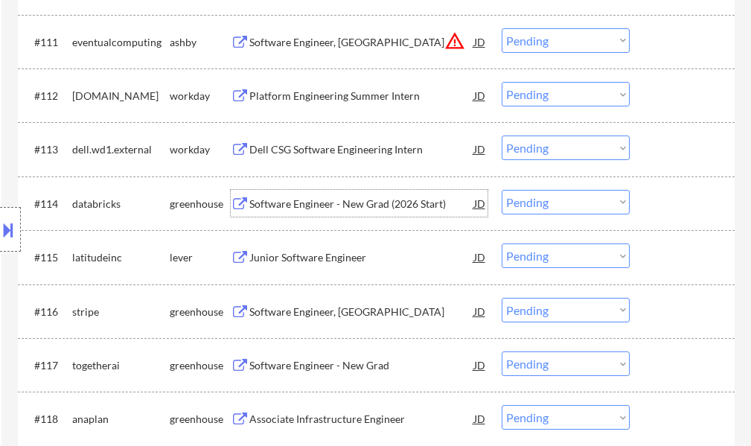
click at [289, 209] on div "Software Engineer - New Grad (2026 Start)" at bounding box center [361, 203] width 225 height 15
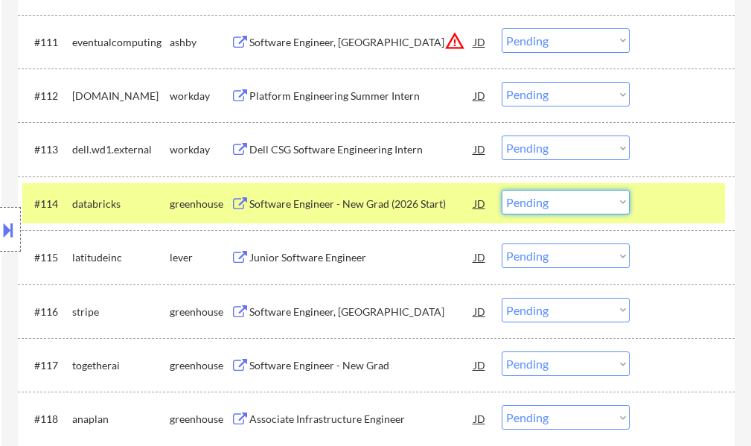
click at [528, 201] on select "Choose an option... Pending Applied Excluded (Questions) Excluded (Expired) Exc…" at bounding box center [566, 202] width 128 height 25
click at [502, 190] on select "Choose an option... Pending Applied Excluded (Questions) Excluded (Expired) Exc…" at bounding box center [566, 202] width 128 height 25
click at [672, 205] on div at bounding box center [683, 203] width 65 height 27
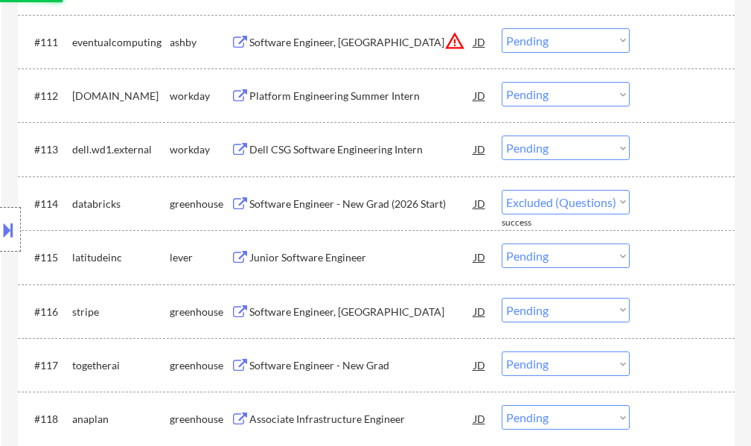
select select ""pending""
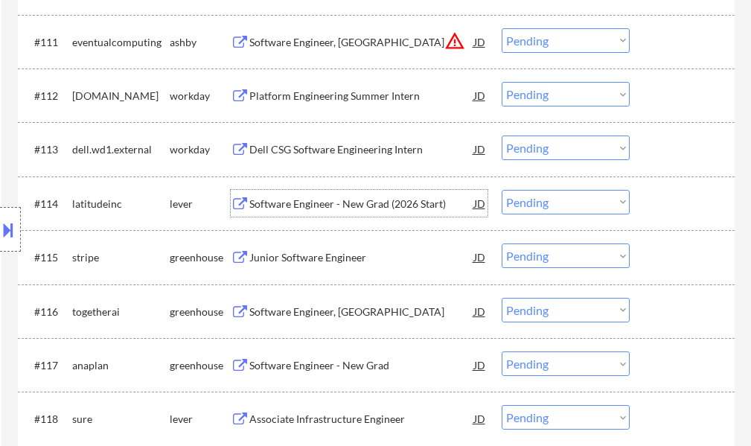
click at [316, 200] on div "Software Engineer - New Grad (2026 Start)" at bounding box center [361, 203] width 225 height 15
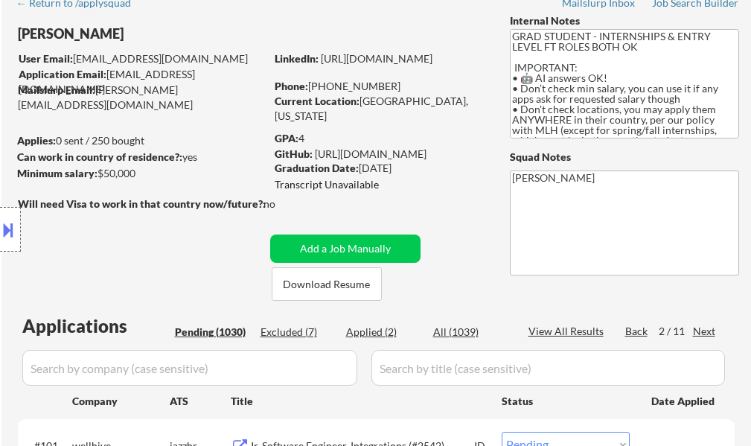
scroll to position [0, 0]
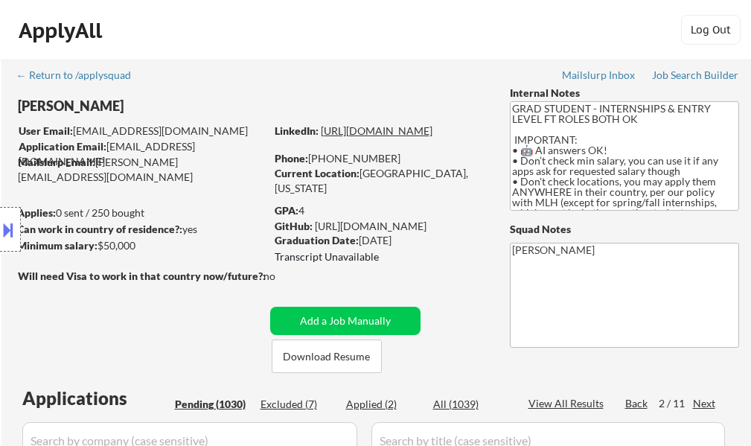
click at [425, 137] on link "[URL][DOMAIN_NAME]" at bounding box center [377, 130] width 112 height 13
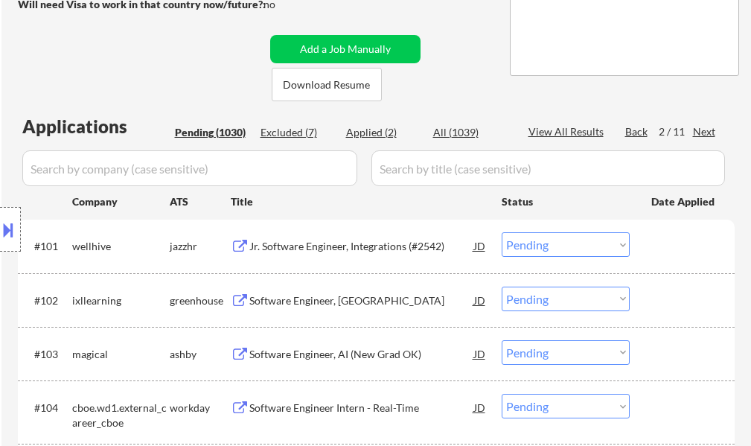
scroll to position [298, 0]
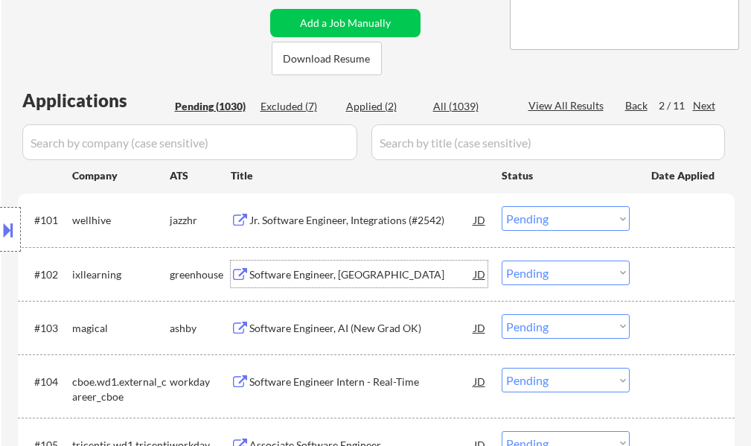
click at [338, 273] on div "Software Engineer, [GEOGRAPHIC_DATA]" at bounding box center [361, 274] width 225 height 15
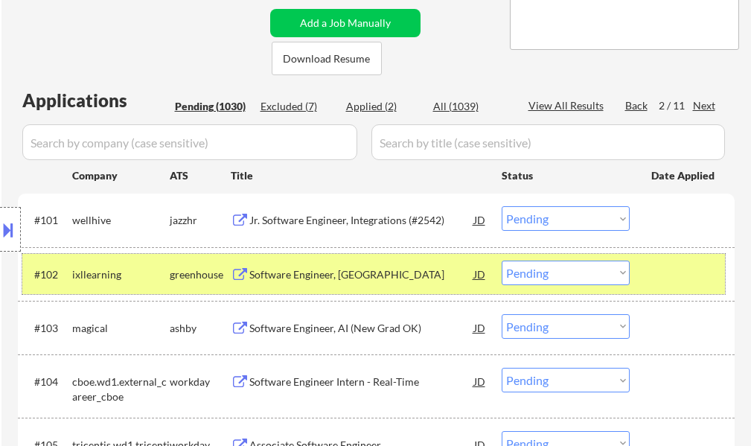
click at [679, 280] on div at bounding box center [683, 273] width 65 height 27
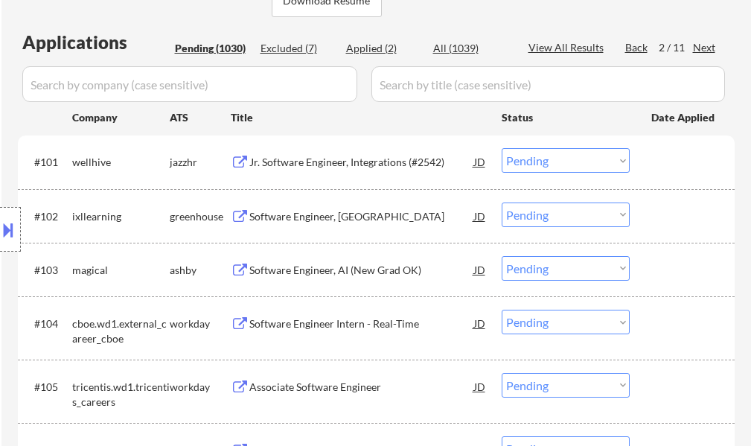
scroll to position [446, 0]
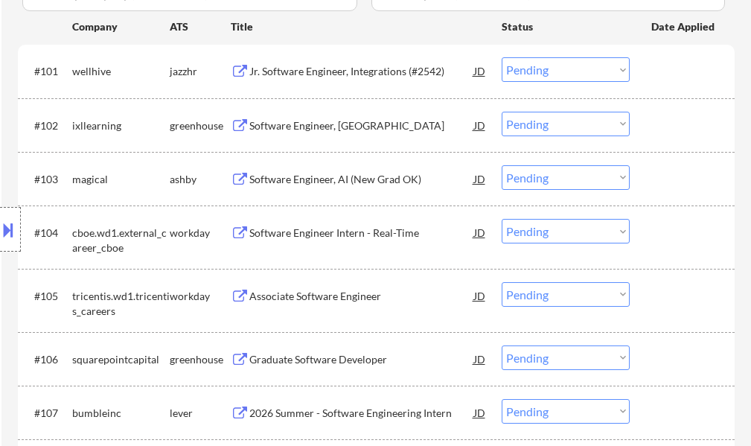
click at [335, 176] on div "Software Engineer, AI (New Grad OK)" at bounding box center [361, 179] width 225 height 15
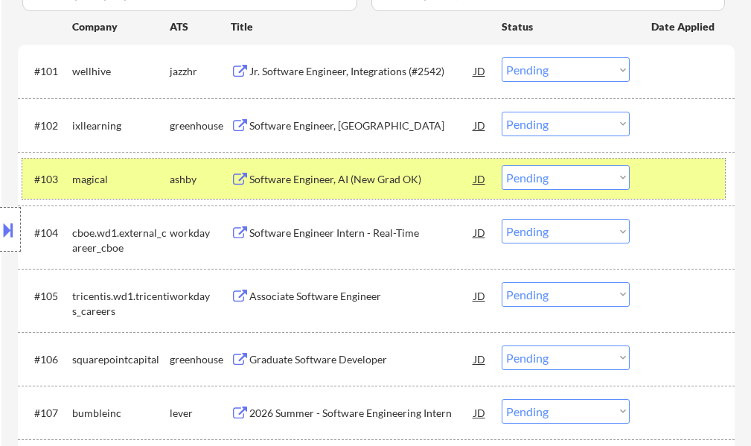
click at [689, 181] on div at bounding box center [683, 178] width 65 height 27
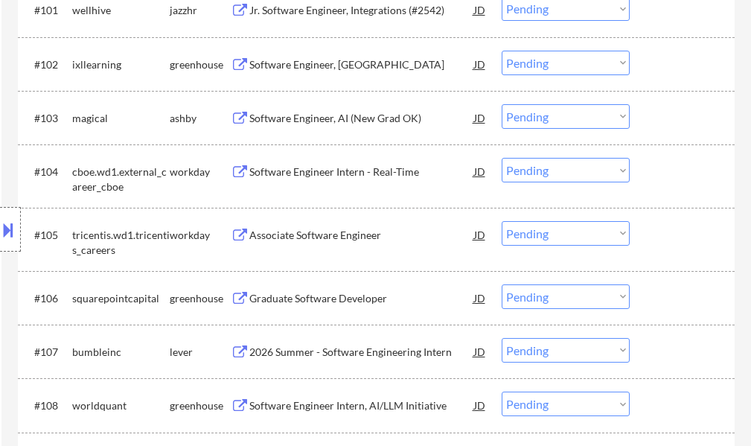
scroll to position [595, 0]
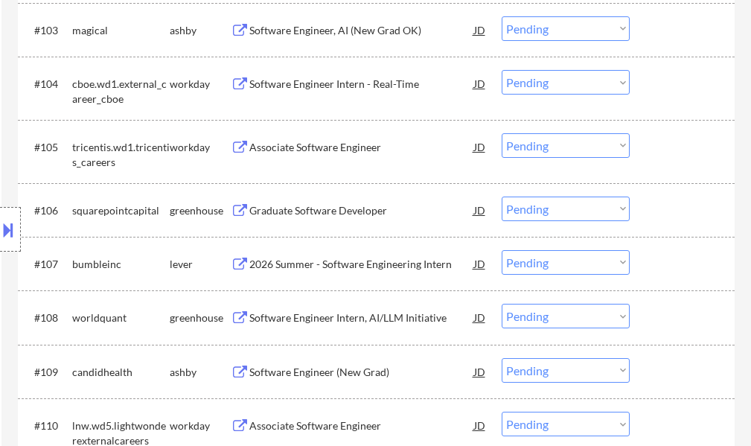
click at [312, 269] on div "2026 Summer - Software Engineering Intern" at bounding box center [361, 264] width 225 height 15
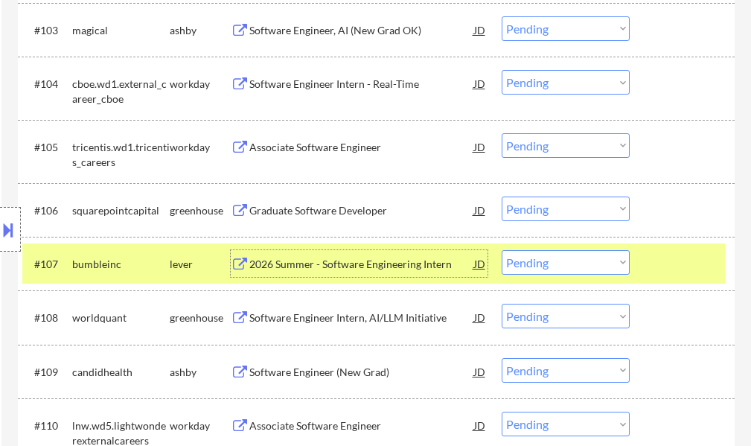
click at [670, 252] on div at bounding box center [683, 263] width 65 height 27
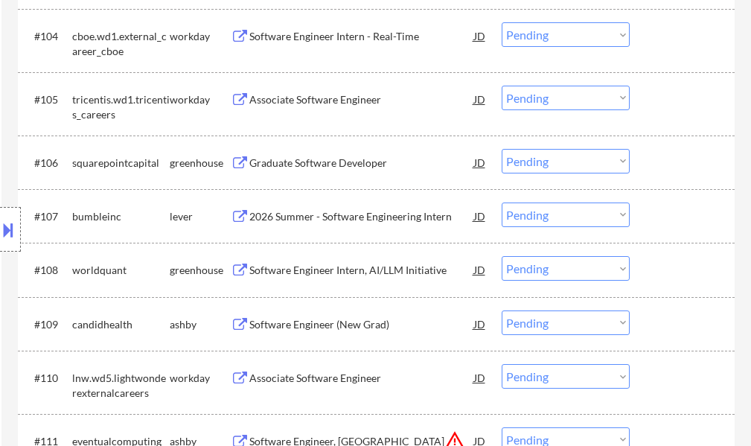
scroll to position [670, 0]
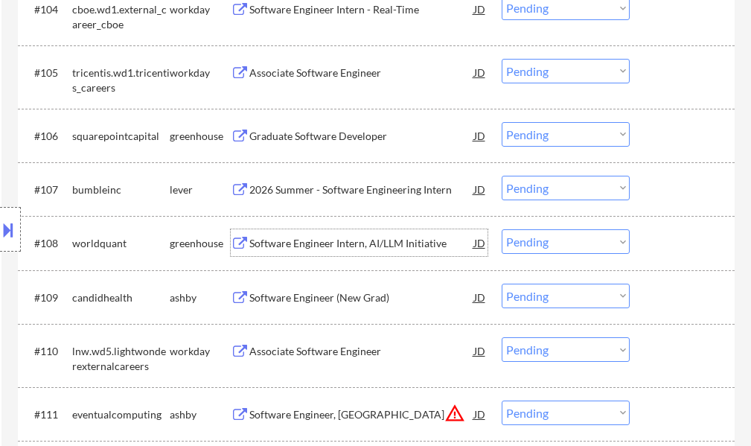
click at [285, 249] on div "Software Engineer Intern, AI/LLM Initiative" at bounding box center [361, 243] width 225 height 15
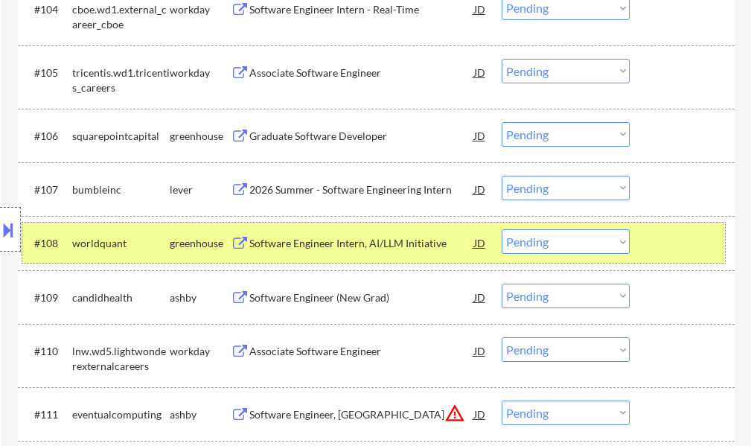
drag, startPoint x: 685, startPoint y: 240, endPoint x: 508, endPoint y: 248, distance: 177.3
click at [685, 240] on div at bounding box center [683, 242] width 65 height 27
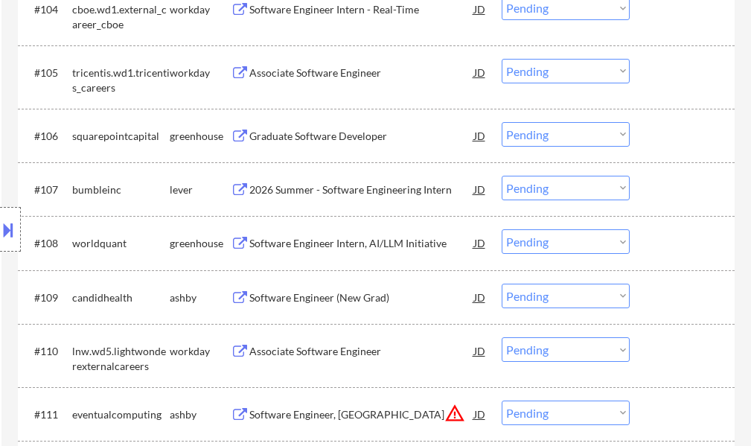
click at [263, 296] on div "Location Inclusions: country:[GEOGRAPHIC_DATA]" at bounding box center [133, 230] width 266 height 276
click at [268, 296] on div "Software Engineer (New Grad)" at bounding box center [361, 297] width 225 height 15
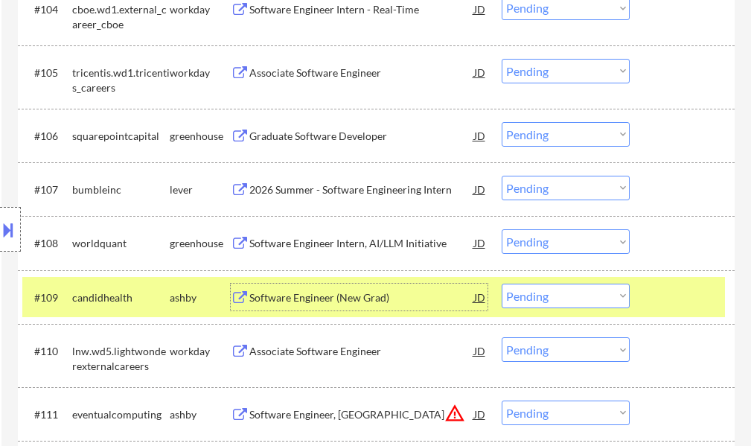
click at [682, 298] on div at bounding box center [683, 297] width 65 height 27
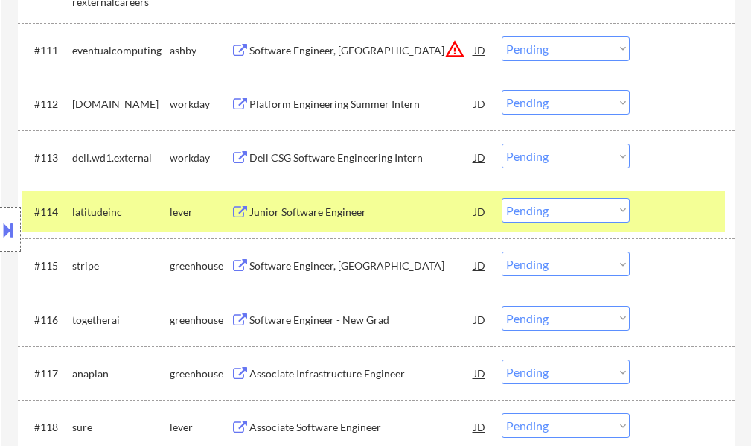
scroll to position [1042, 0]
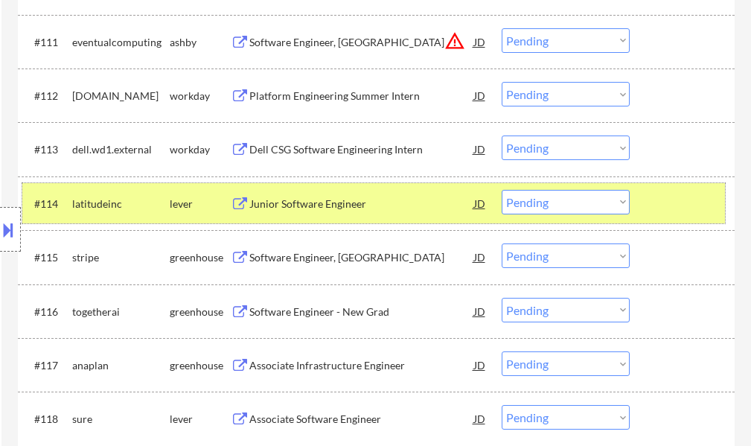
click at [644, 206] on div "#114 latitudeinc lever Junior Software Engineer JD Choose an option... Pending …" at bounding box center [373, 203] width 702 height 40
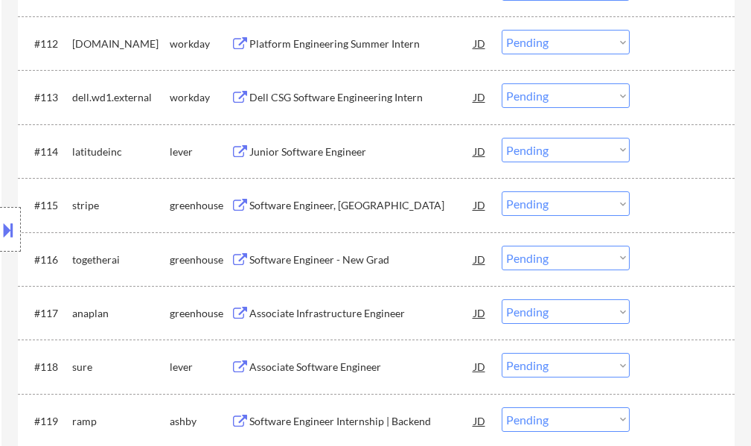
scroll to position [1191, 0]
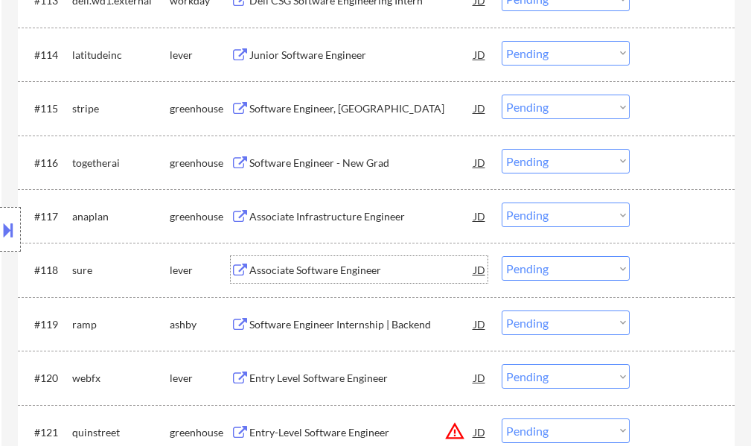
click at [354, 272] on div "Associate Software Engineer" at bounding box center [361, 270] width 225 height 15
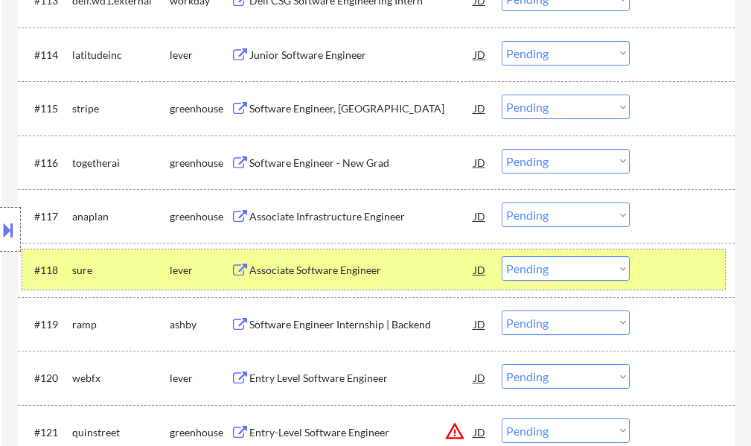
click at [689, 263] on div at bounding box center [683, 269] width 65 height 27
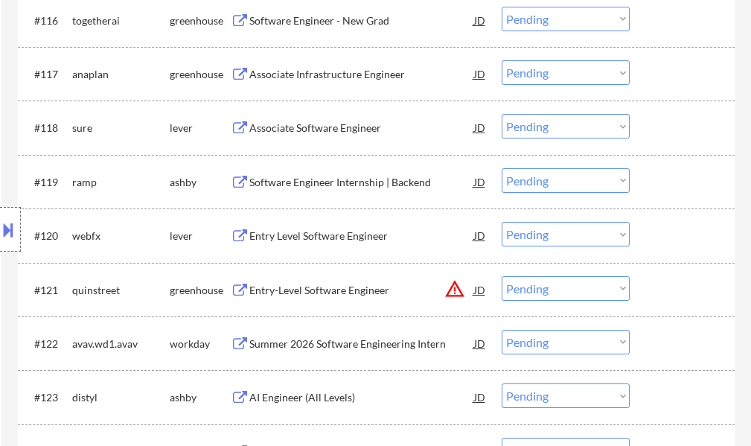
scroll to position [1339, 0]
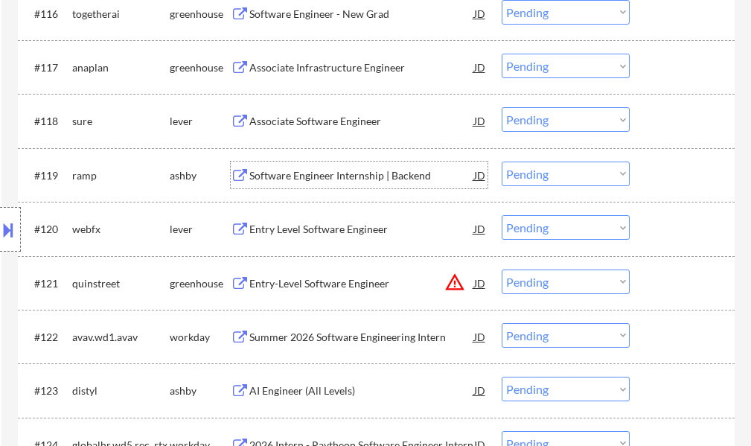
click at [315, 178] on div "Software Engineer Internship | Backend" at bounding box center [361, 175] width 225 height 15
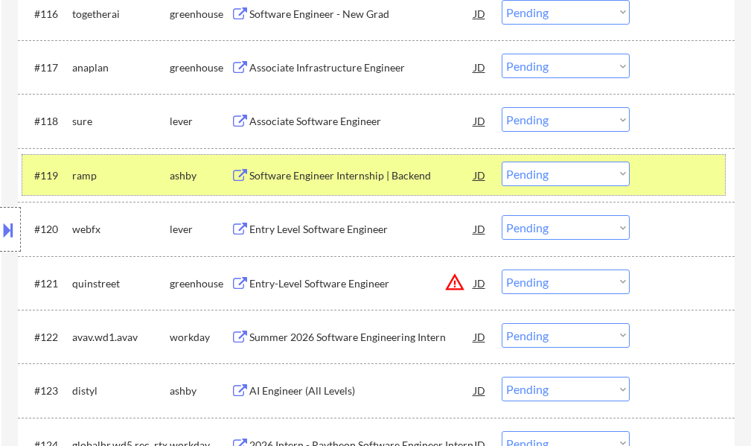
click at [685, 165] on div at bounding box center [683, 174] width 65 height 27
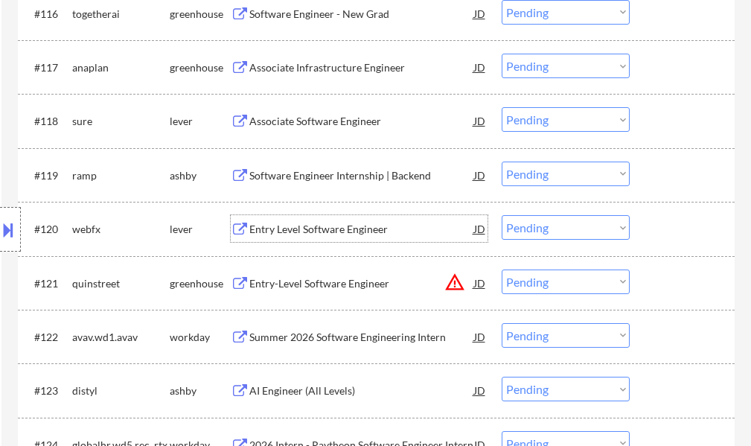
click at [304, 232] on div "Entry Level Software Engineer" at bounding box center [361, 229] width 225 height 15
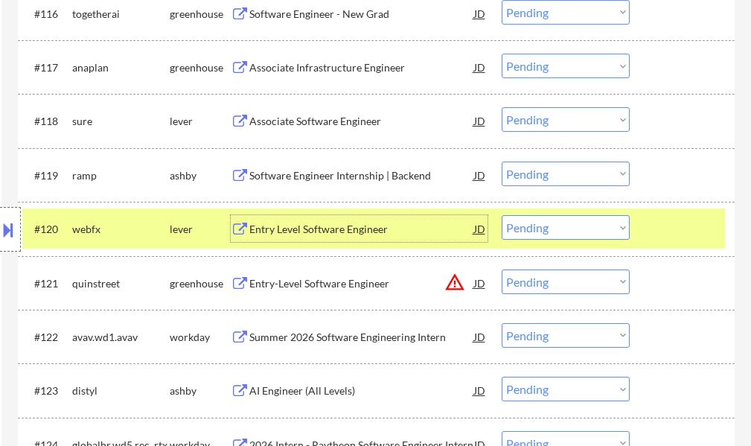
click at [661, 239] on div at bounding box center [683, 228] width 65 height 27
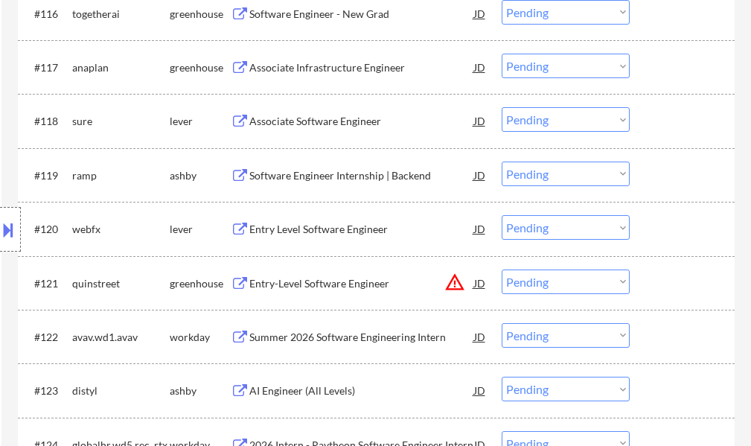
scroll to position [1414, 0]
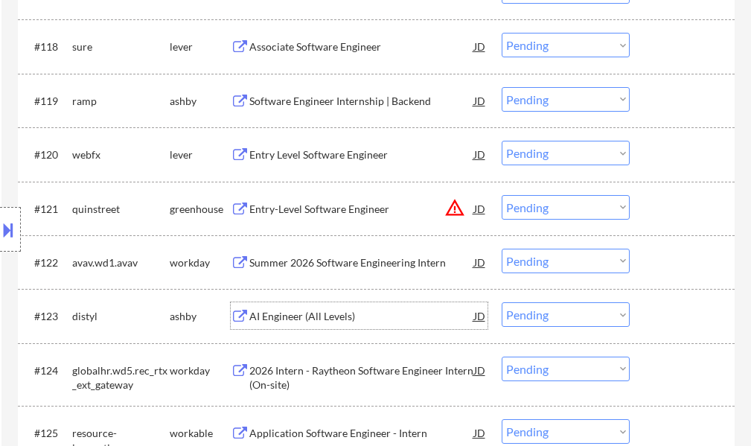
click at [338, 310] on div "AI Engineer (All Levels)" at bounding box center [361, 316] width 225 height 15
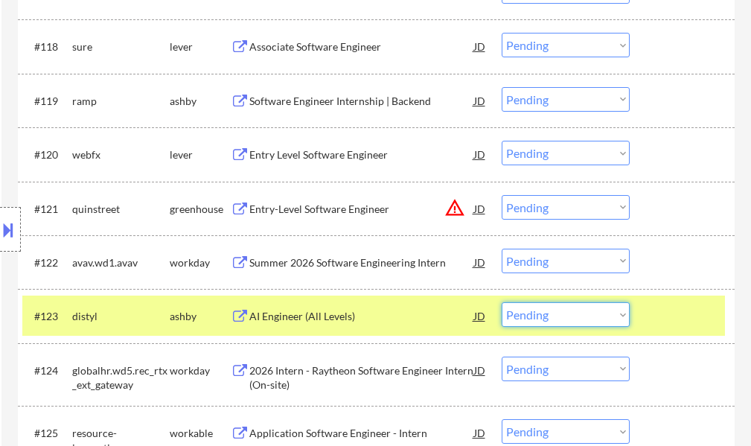
click at [585, 316] on select "Choose an option... Pending Applied Excluded (Questions) Excluded (Expired) Exc…" at bounding box center [566, 314] width 128 height 25
click at [502, 302] on select "Choose an option... Pending Applied Excluded (Questions) Excluded (Expired) Exc…" at bounding box center [566, 314] width 128 height 25
click at [666, 324] on div at bounding box center [683, 315] width 65 height 27
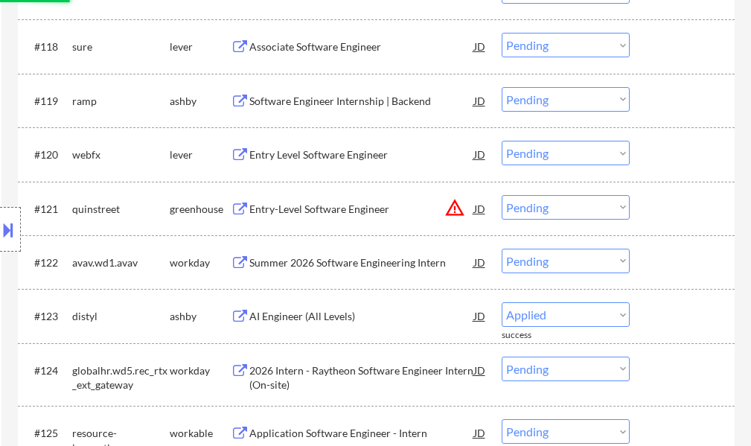
select select ""pending""
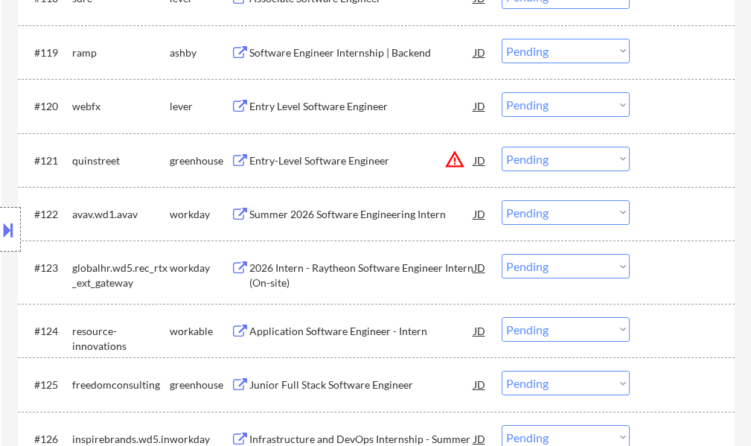
scroll to position [1488, 0]
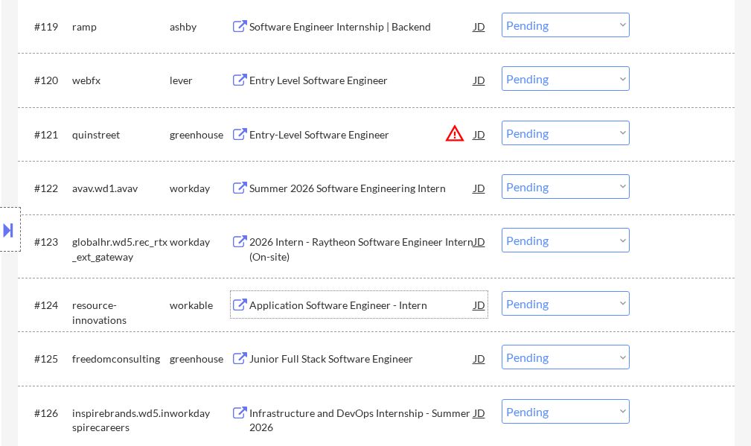
click at [365, 309] on div "Application Software Engineer - Intern" at bounding box center [361, 305] width 225 height 15
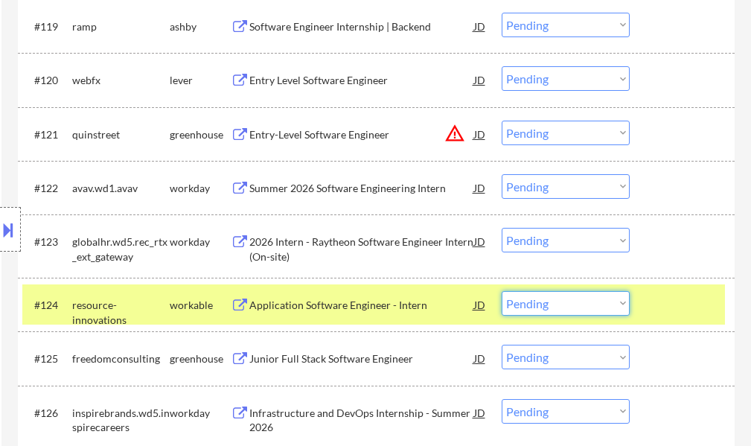
click at [609, 299] on select "Choose an option... Pending Applied Excluded (Questions) Excluded (Expired) Exc…" at bounding box center [566, 303] width 128 height 25
click at [502, 291] on select "Choose an option... Pending Applied Excluded (Questions) Excluded (Expired) Exc…" at bounding box center [566, 303] width 128 height 25
select select ""pending""
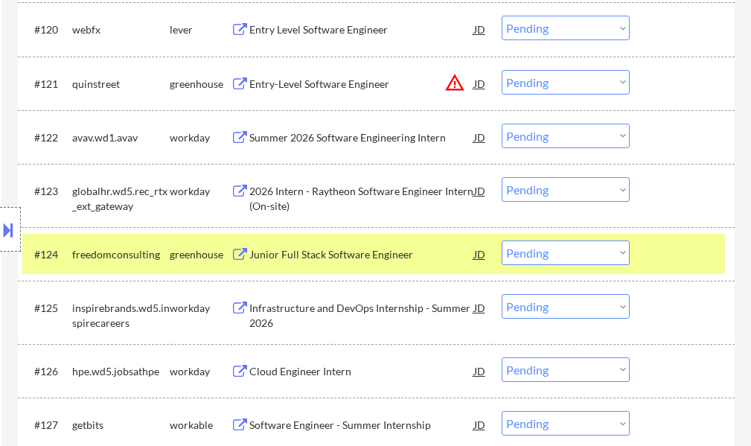
scroll to position [1563, 0]
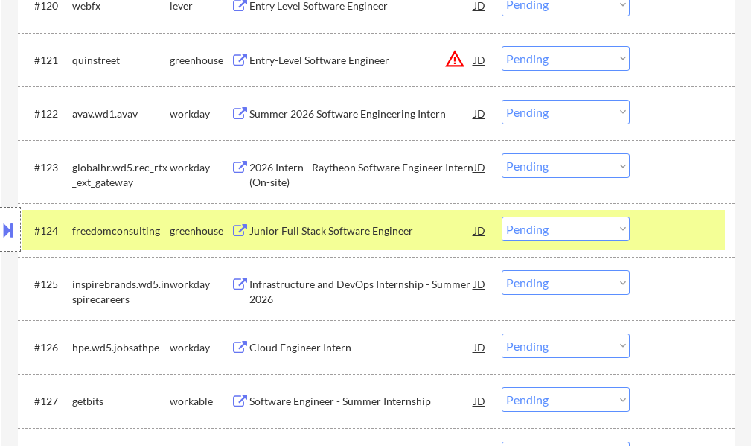
click at [653, 226] on div at bounding box center [683, 230] width 65 height 27
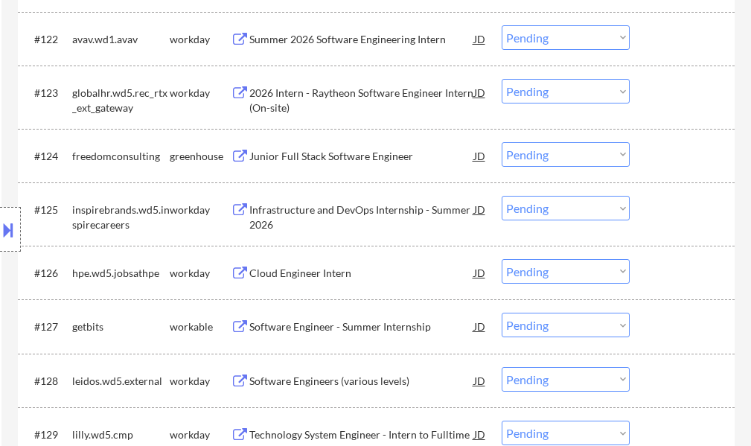
scroll to position [1712, 0]
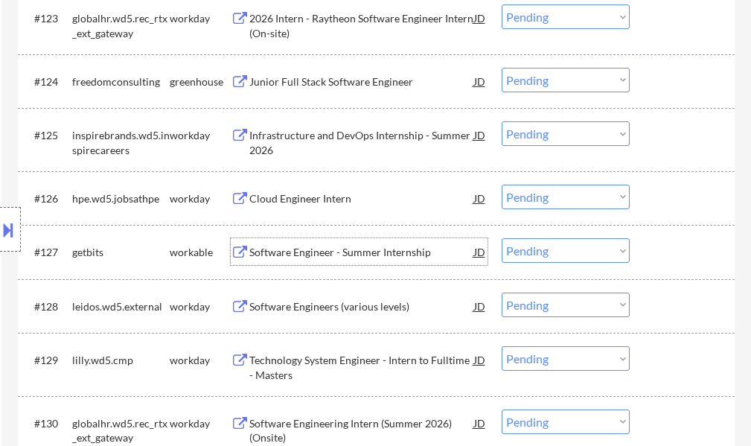
click at [365, 249] on div "Software Engineer - Summer Internship" at bounding box center [361, 252] width 225 height 15
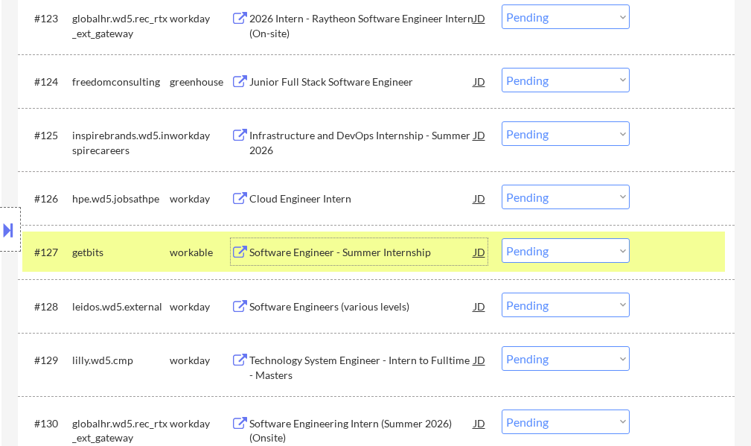
click at [679, 249] on div at bounding box center [683, 251] width 65 height 27
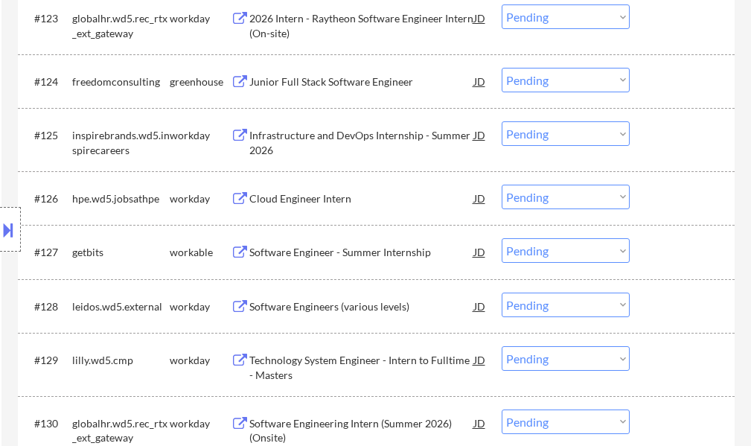
scroll to position [1786, 0]
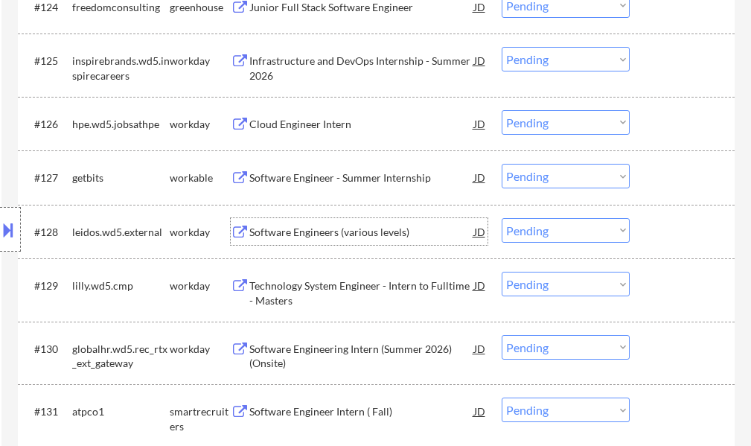
click at [361, 237] on div "Software Engineers (various levels)" at bounding box center [361, 232] width 225 height 15
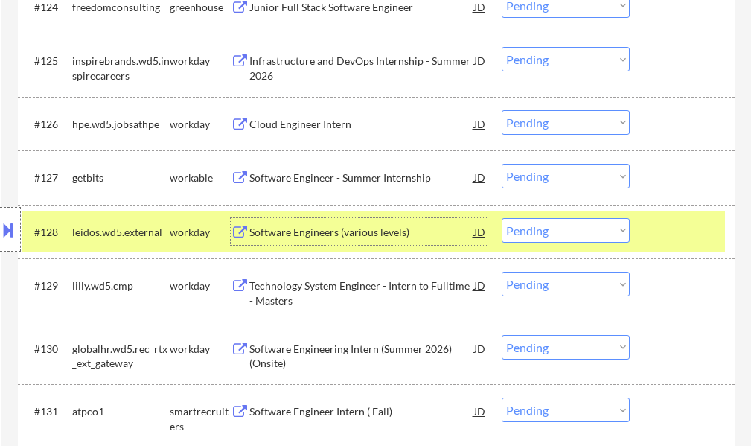
click at [682, 237] on div at bounding box center [683, 231] width 65 height 27
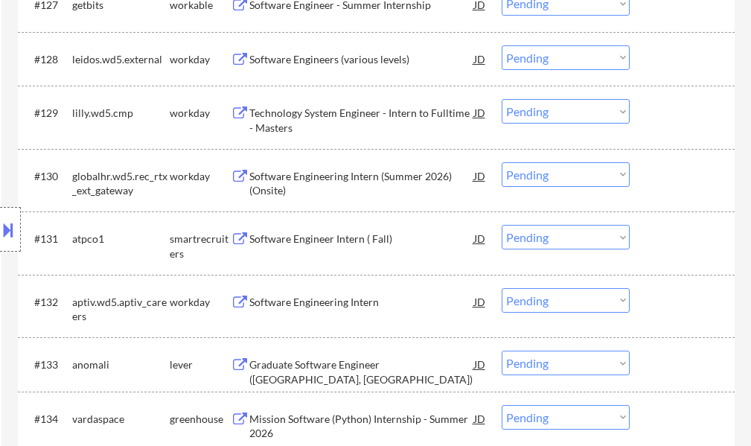
scroll to position [2009, 0]
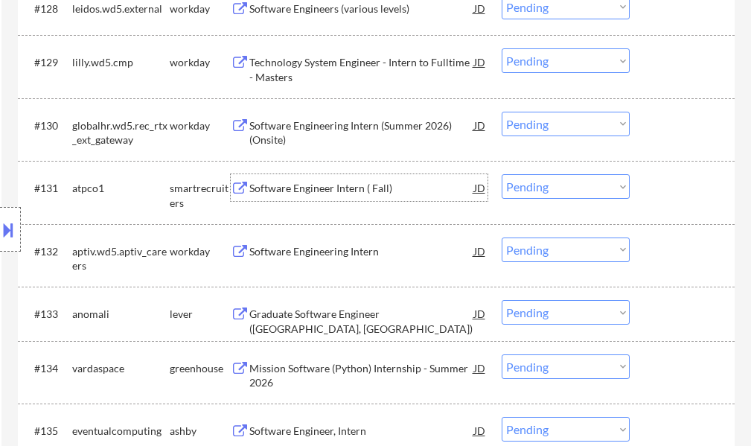
click at [324, 185] on div "Software Engineer Intern ( Fall)" at bounding box center [361, 188] width 225 height 15
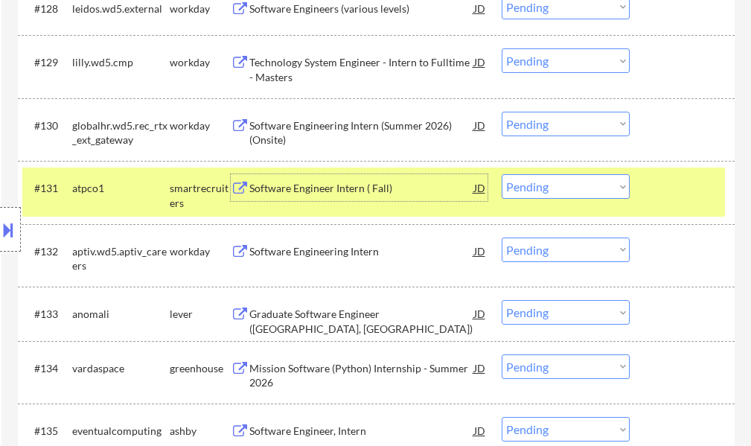
click at [548, 181] on select "Choose an option... Pending Applied Excluded (Questions) Excluded (Expired) Exc…" at bounding box center [566, 186] width 128 height 25
click at [502, 174] on select "Choose an option... Pending Applied Excluded (Questions) Excluded (Expired) Exc…" at bounding box center [566, 186] width 128 height 25
click at [671, 186] on div at bounding box center [683, 187] width 65 height 27
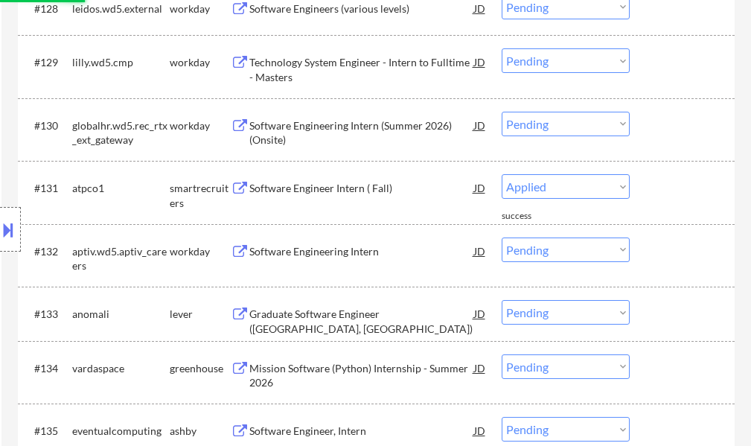
select select ""pending""
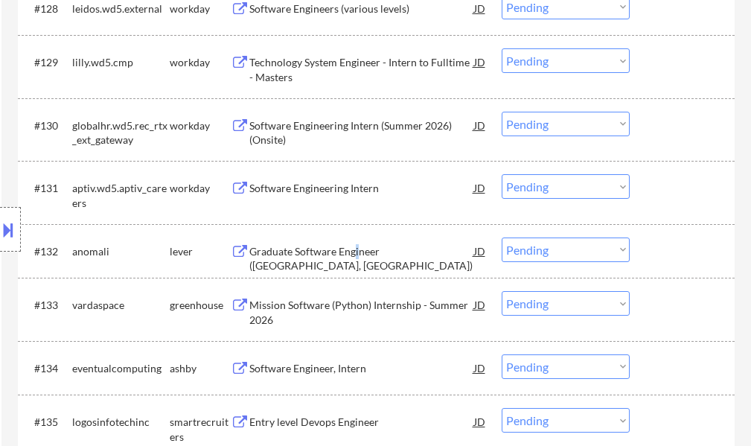
click at [356, 244] on div "Graduate Software Engineer ([GEOGRAPHIC_DATA], [GEOGRAPHIC_DATA])" at bounding box center [361, 258] width 225 height 29
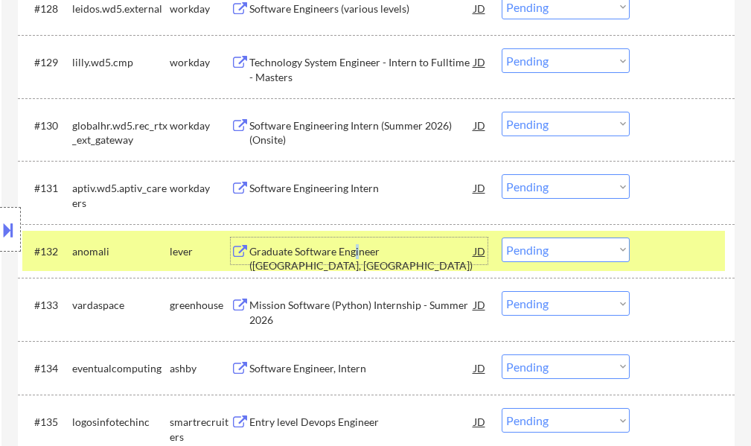
click at [563, 249] on select "Choose an option... Pending Applied Excluded (Questions) Excluded (Expired) Exc…" at bounding box center [566, 249] width 128 height 25
click at [502, 237] on select "Choose an option... Pending Applied Excluded (Questions) Excluded (Expired) Exc…" at bounding box center [566, 249] width 128 height 25
click at [665, 257] on div at bounding box center [683, 250] width 65 height 27
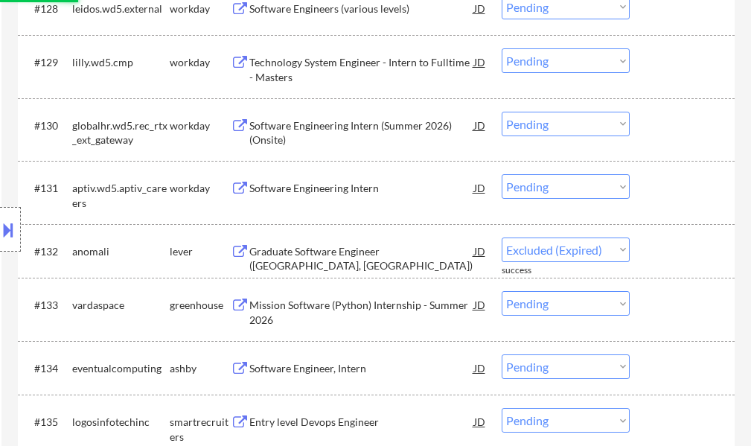
select select ""pending""
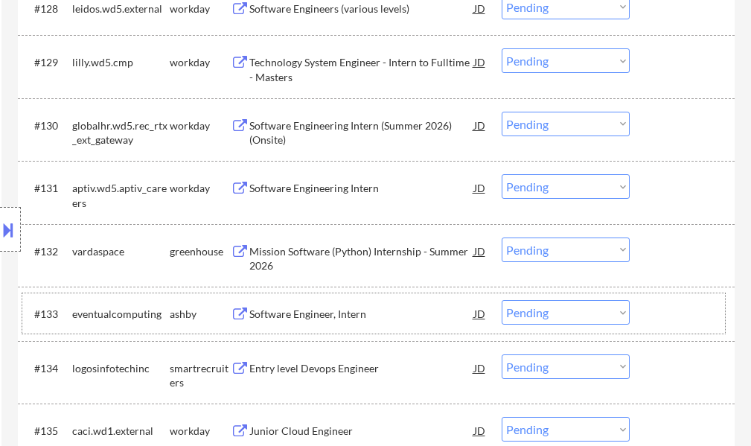
click at [318, 298] on div "#133 eventualcomputing [PERSON_NAME] Software Engineer, Intern JD warning_amber…" at bounding box center [373, 313] width 702 height 40
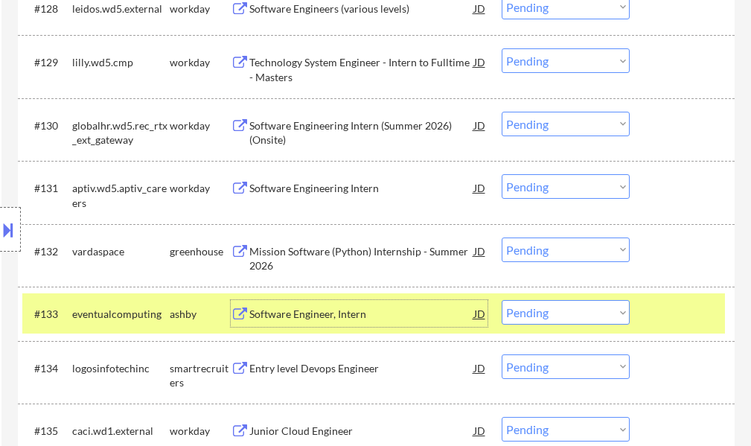
click at [318, 307] on div "Software Engineer, Intern" at bounding box center [361, 314] width 225 height 15
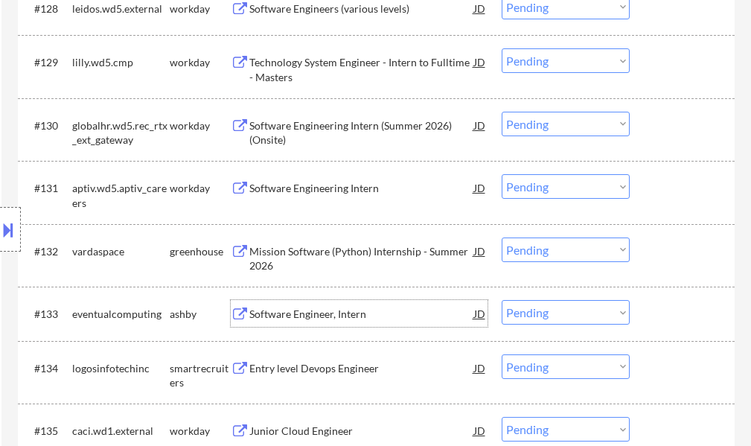
click at [533, 312] on select "Choose an option... Pending Applied Excluded (Questions) Excluded (Expired) Exc…" at bounding box center [566, 312] width 128 height 25
click at [502, 300] on select "Choose an option... Pending Applied Excluded (Questions) Excluded (Expired) Exc…" at bounding box center [566, 312] width 128 height 25
click at [684, 317] on div at bounding box center [683, 313] width 65 height 27
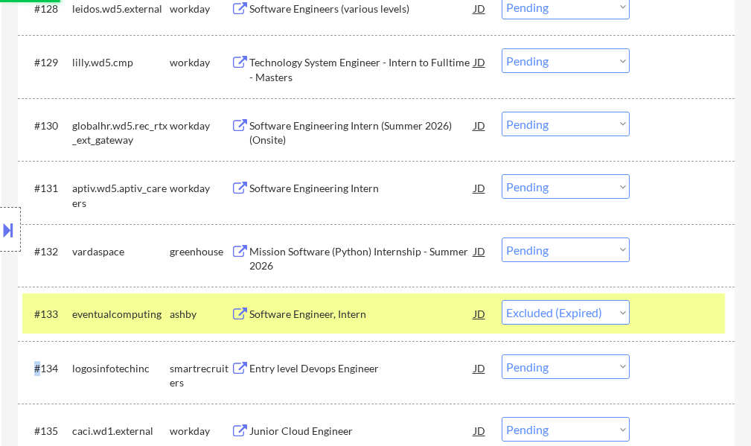
click at [684, 317] on div at bounding box center [683, 313] width 65 height 27
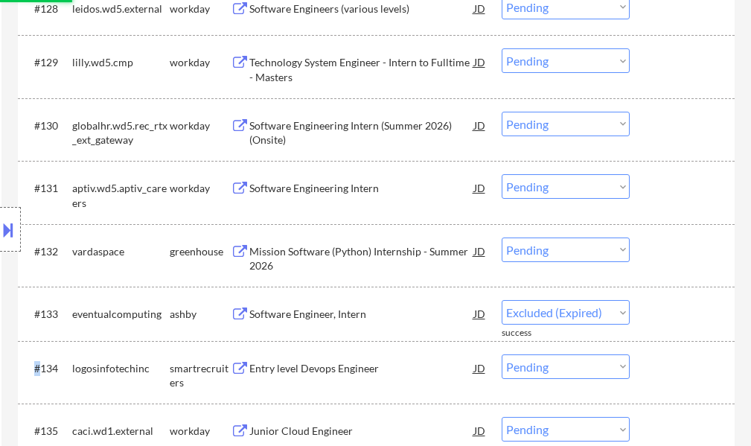
select select ""pending""
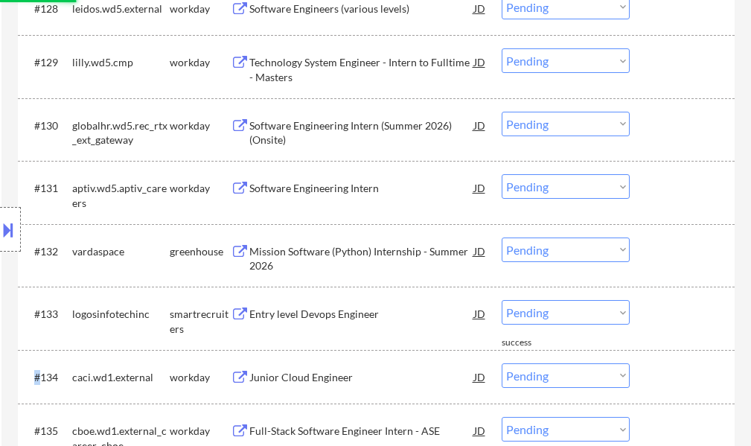
click at [324, 313] on div "Entry level Devops Engineer" at bounding box center [361, 314] width 225 height 15
